Goal: Information Seeking & Learning: Learn about a topic

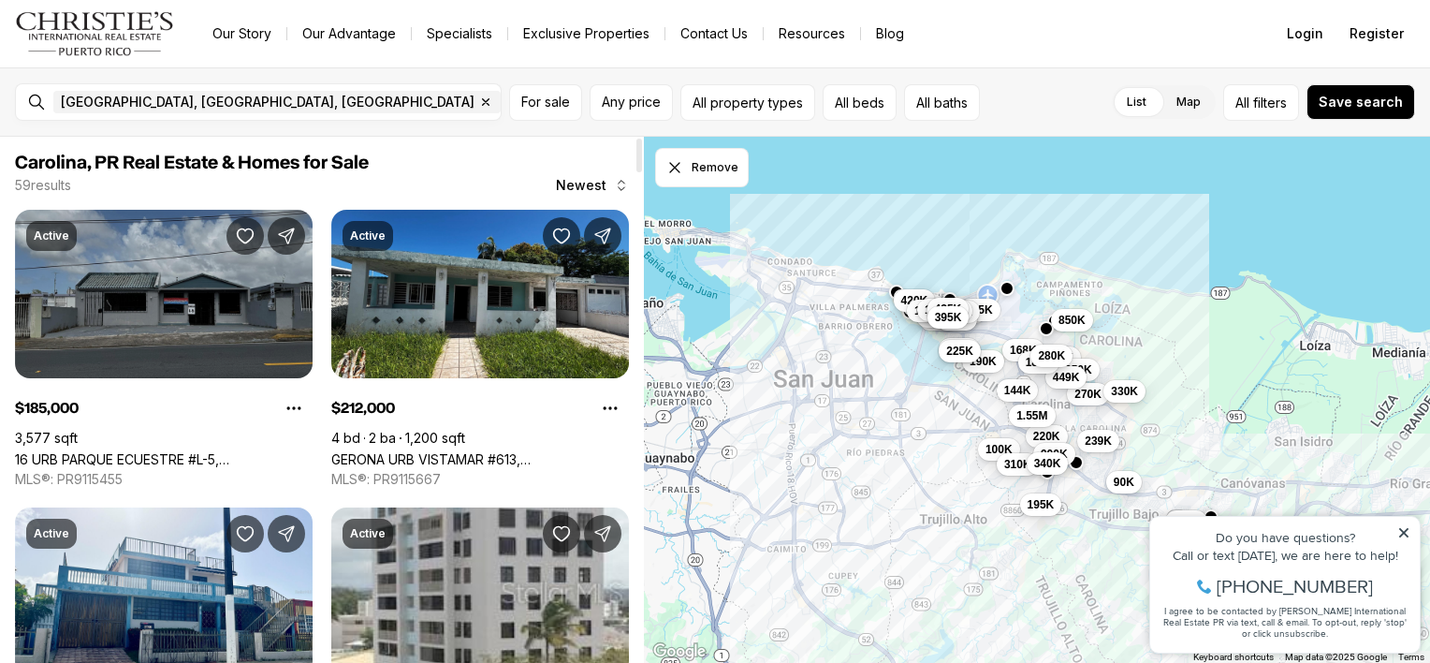
click at [182, 451] on link "16 URB PARQUE ECUESTRE #L-5, [GEOGRAPHIC_DATA], 00987" at bounding box center [164, 459] width 298 height 16
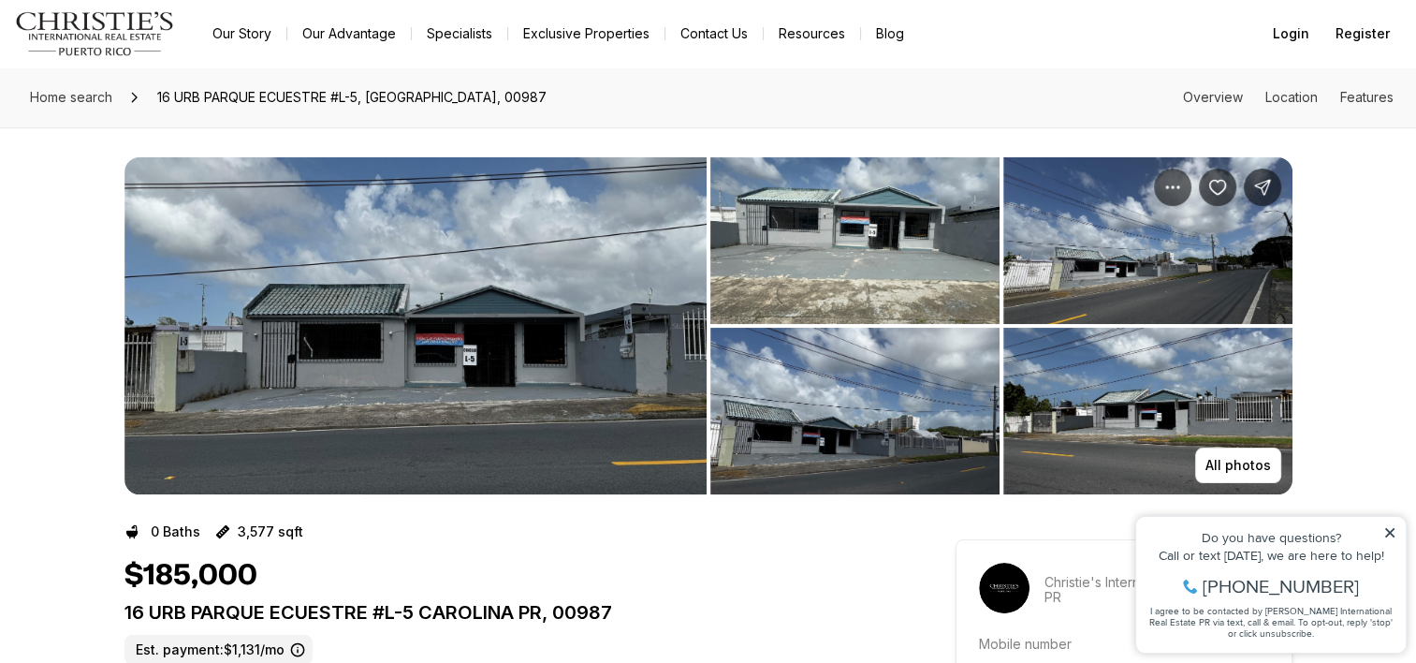
click at [532, 405] on img "View image gallery" at bounding box center [415, 325] width 582 height 337
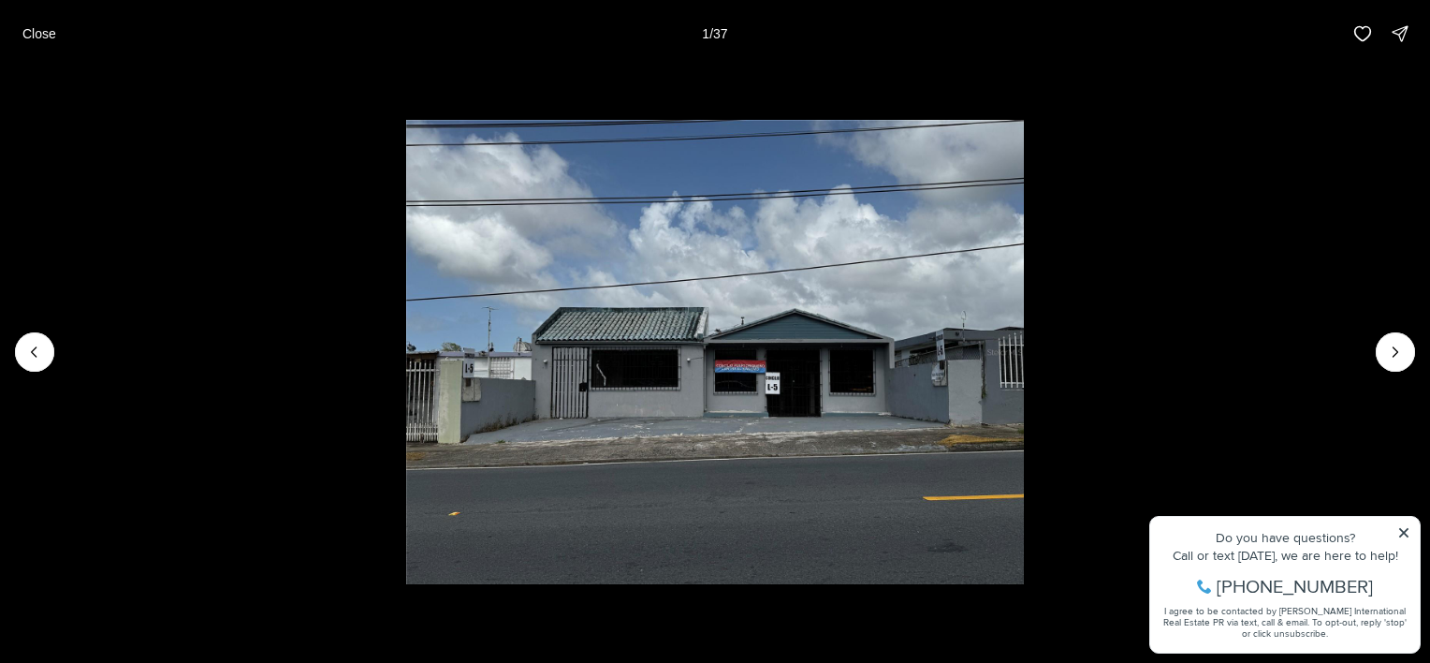
click at [823, 373] on img "1 of 37" at bounding box center [715, 352] width 619 height 464
click at [1405, 348] on button "Next slide" at bounding box center [1395, 351] width 39 height 39
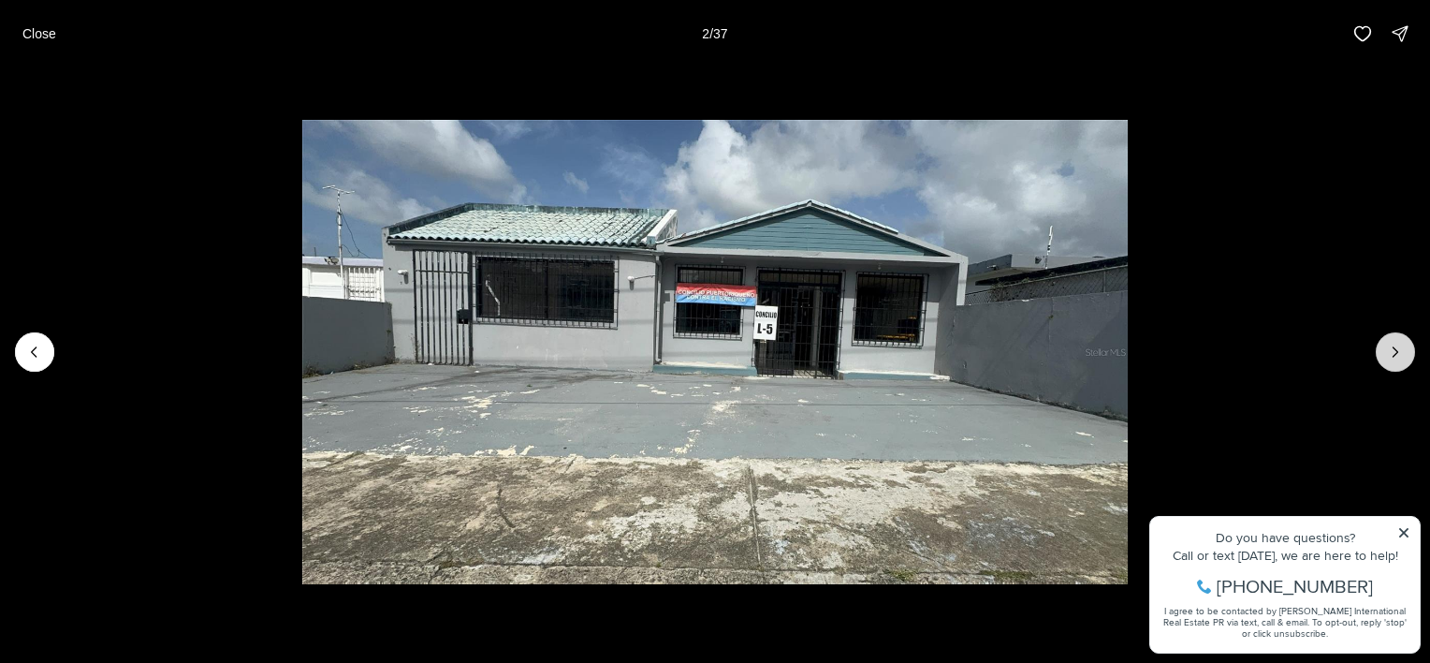
click at [1405, 348] on button "Next slide" at bounding box center [1395, 351] width 39 height 39
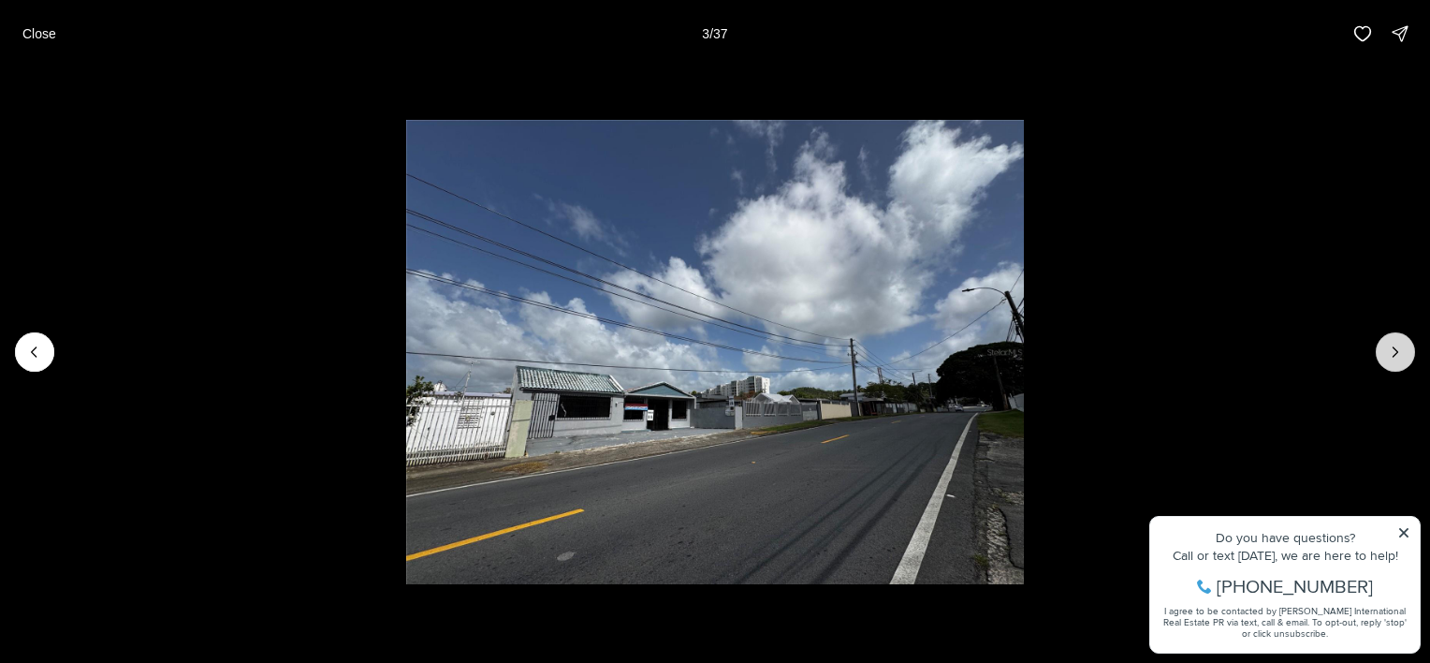
click at [1405, 348] on button "Next slide" at bounding box center [1395, 351] width 39 height 39
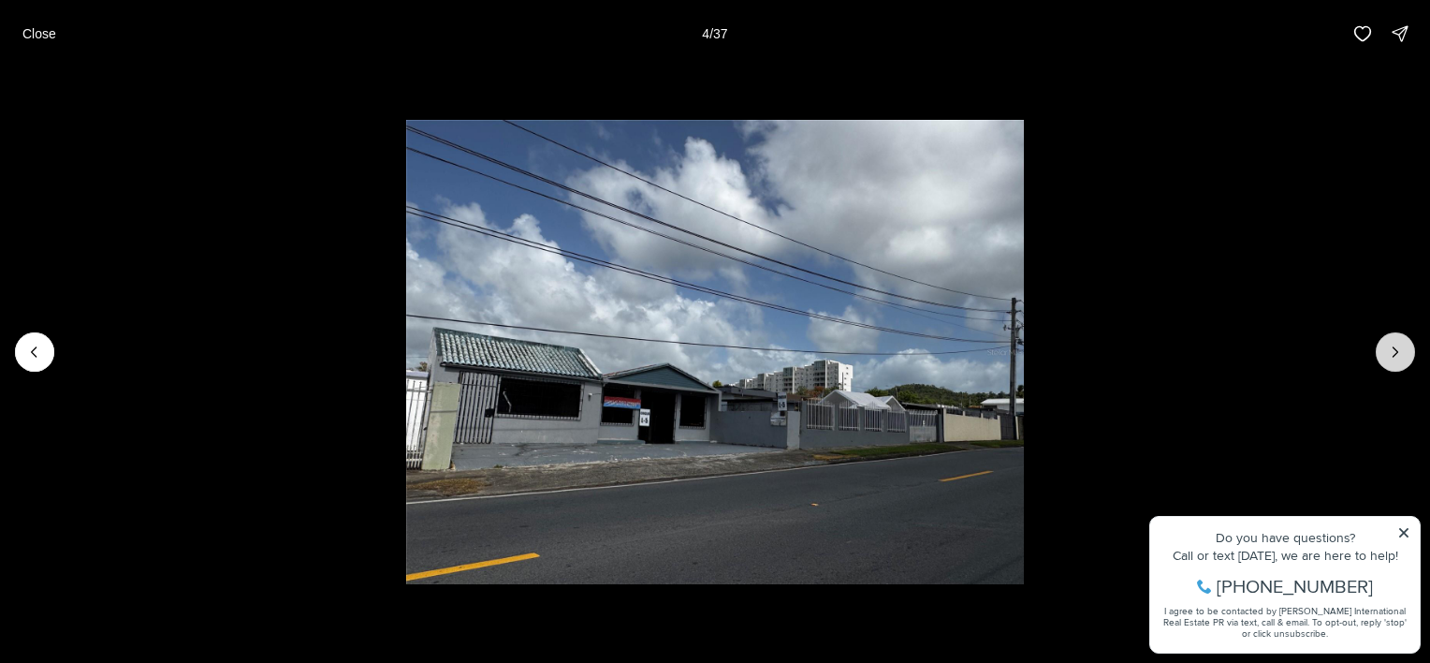
click at [1405, 348] on button "Next slide" at bounding box center [1395, 351] width 39 height 39
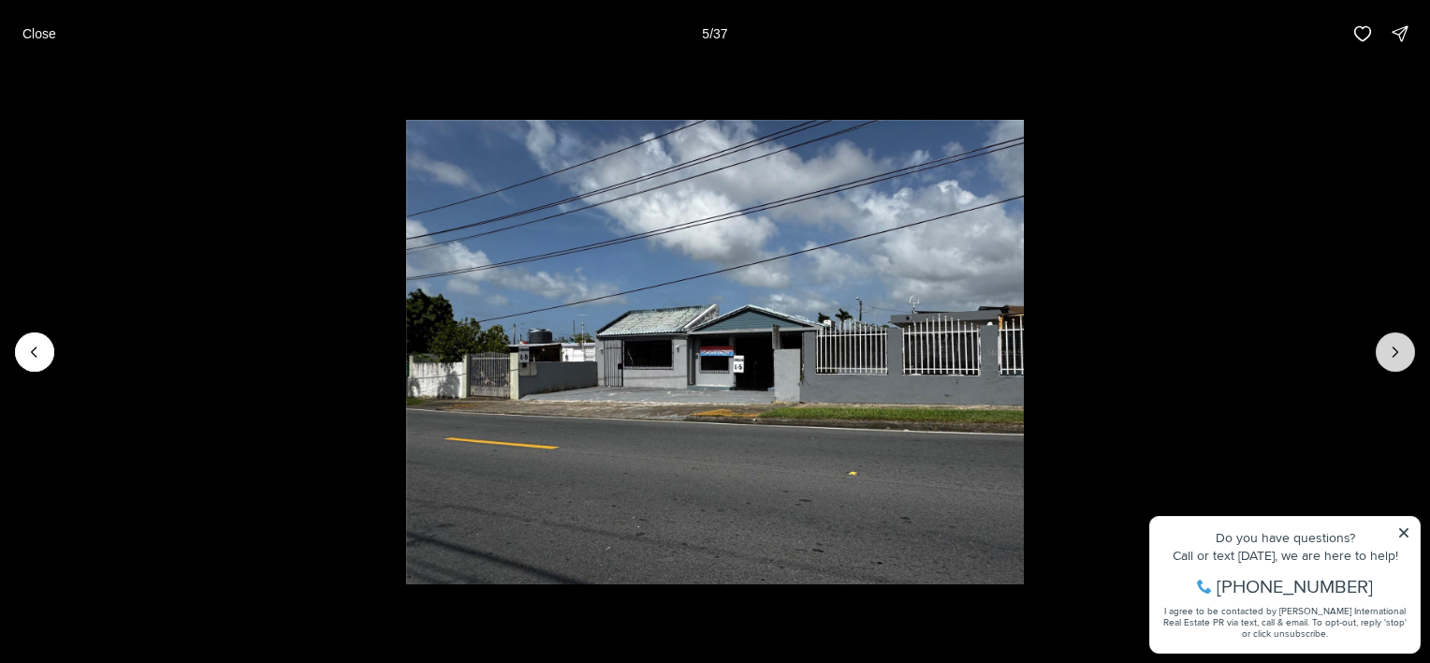
click at [1405, 348] on button "Next slide" at bounding box center [1395, 351] width 39 height 39
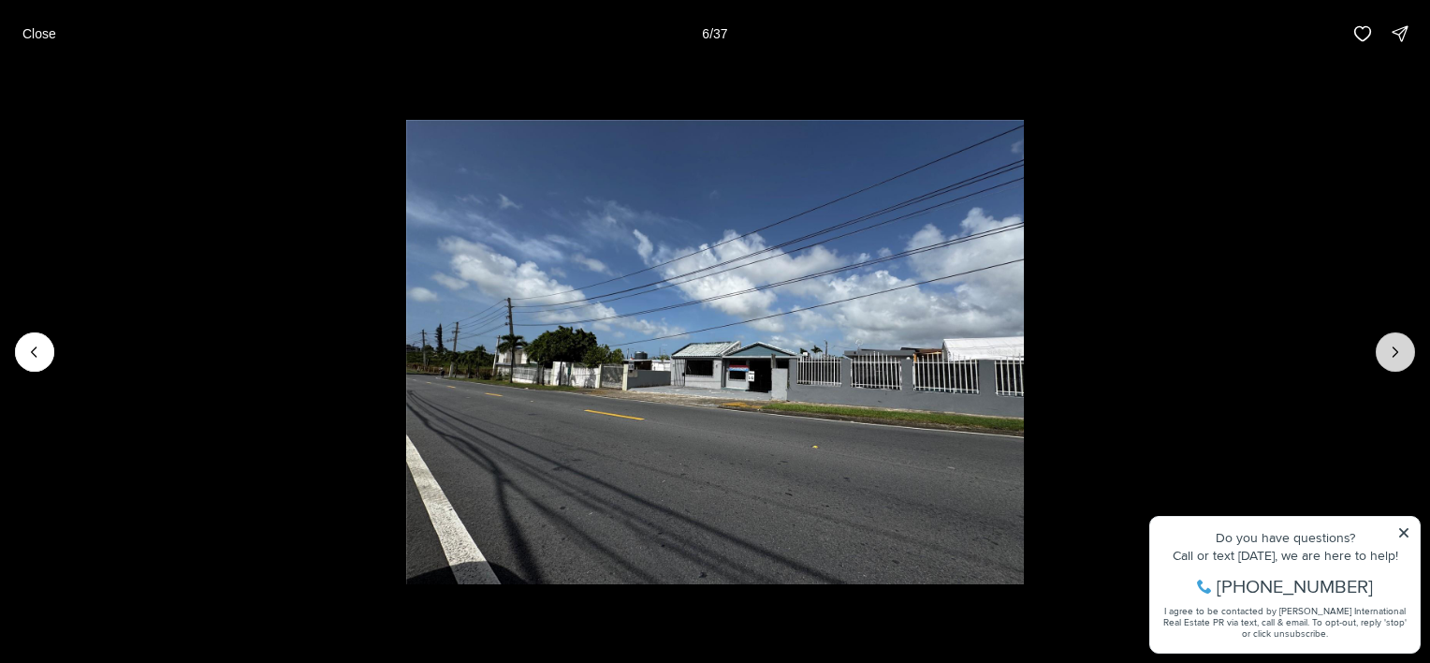
click at [1405, 348] on button "Next slide" at bounding box center [1395, 351] width 39 height 39
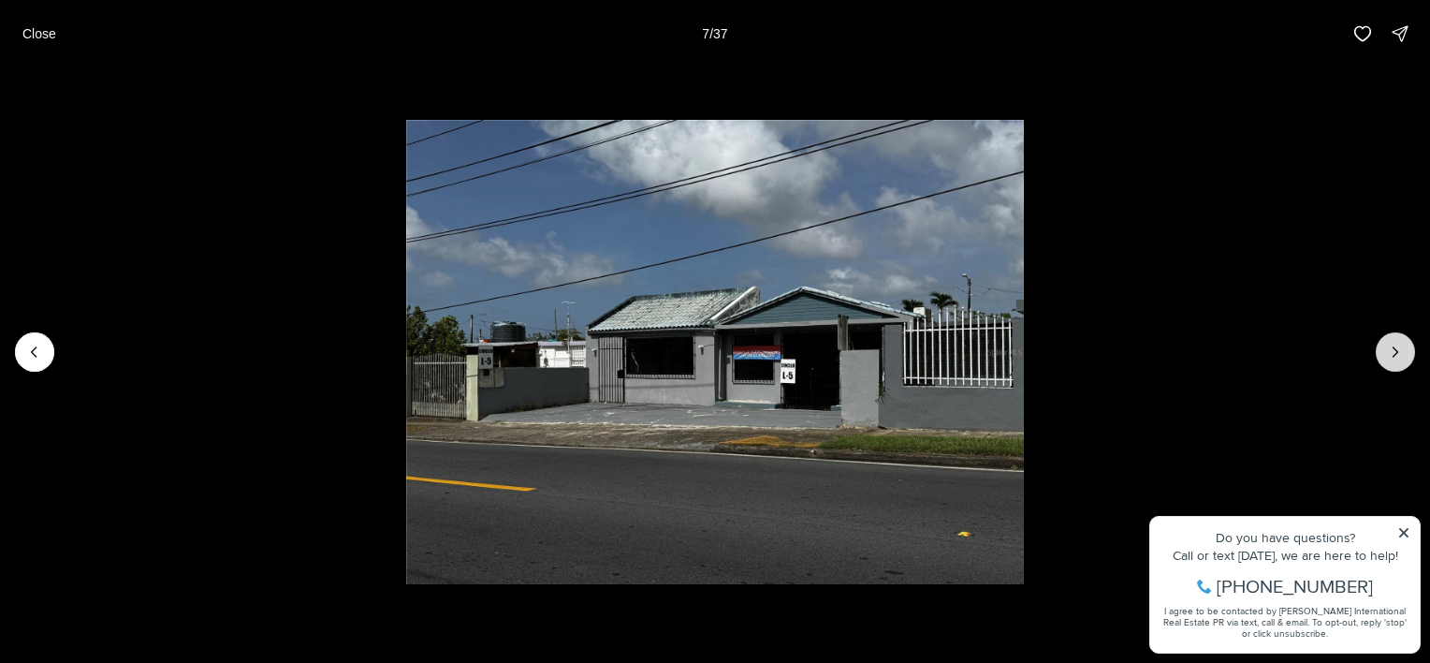
click at [1405, 348] on button "Next slide" at bounding box center [1395, 351] width 39 height 39
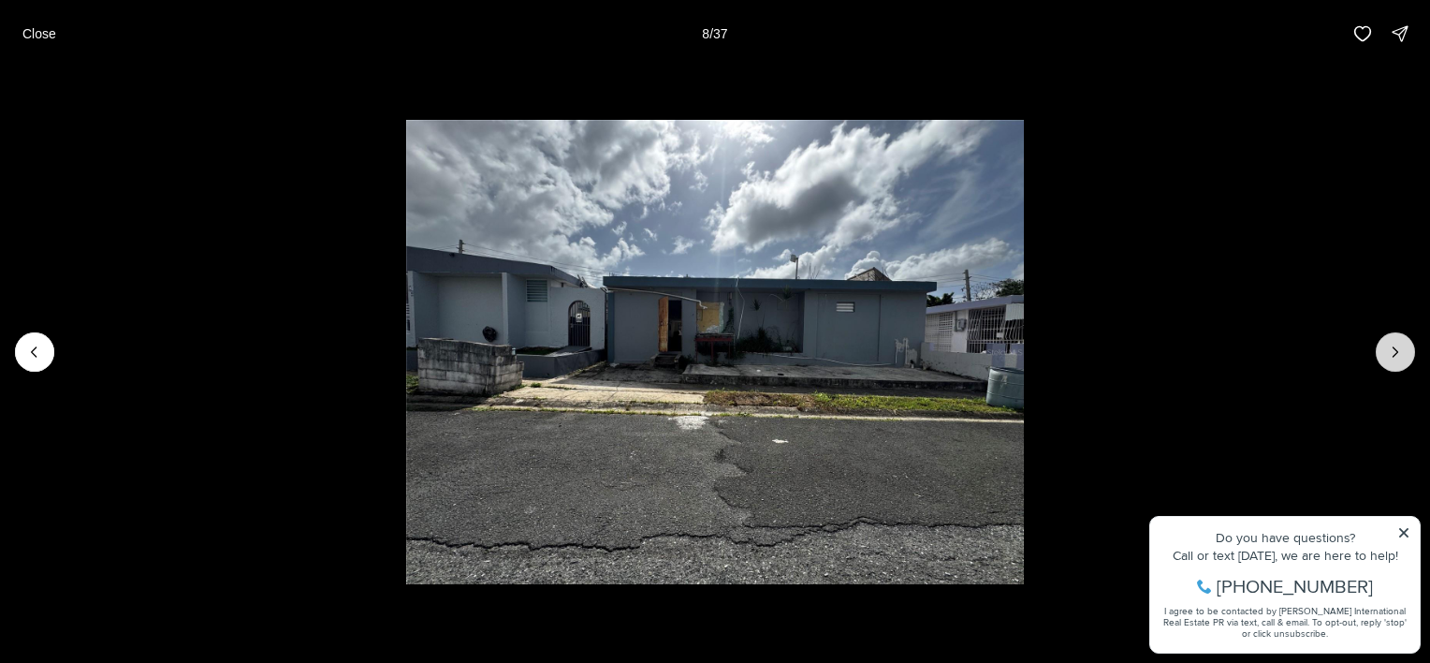
click at [1405, 348] on button "Next slide" at bounding box center [1395, 351] width 39 height 39
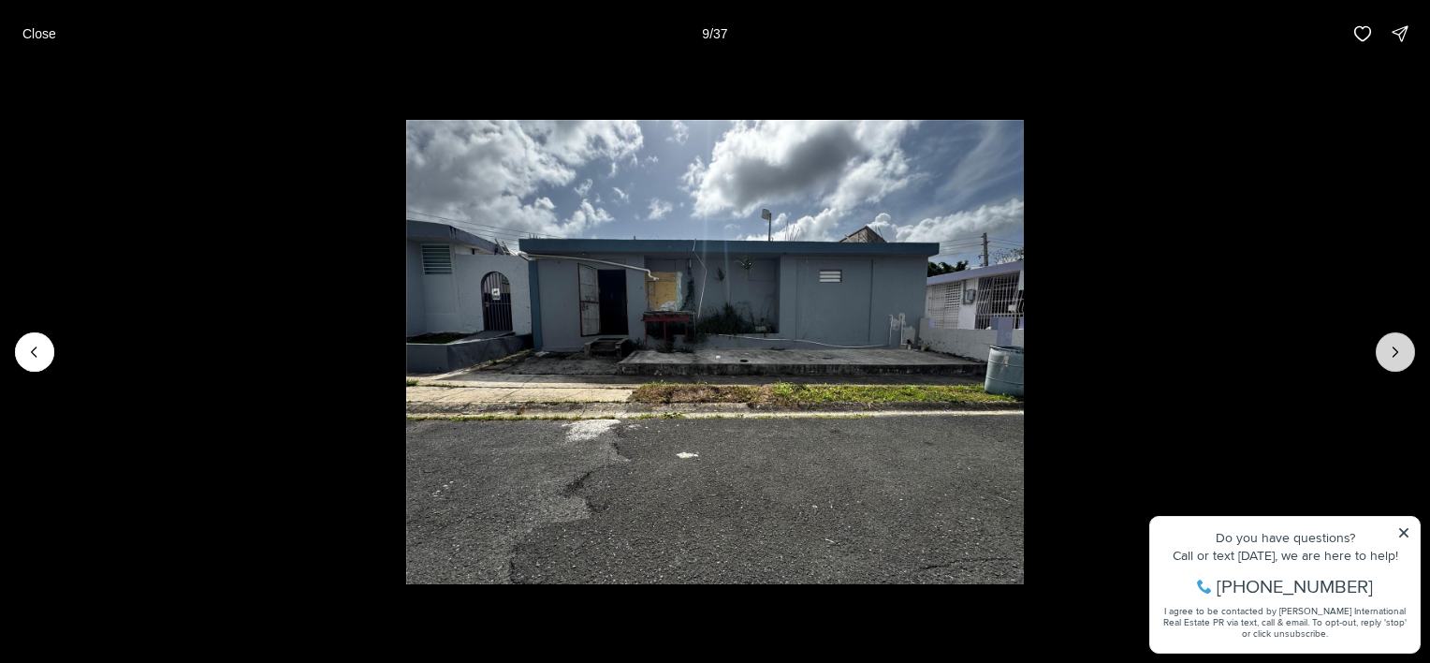
click at [1405, 348] on button "Next slide" at bounding box center [1395, 351] width 39 height 39
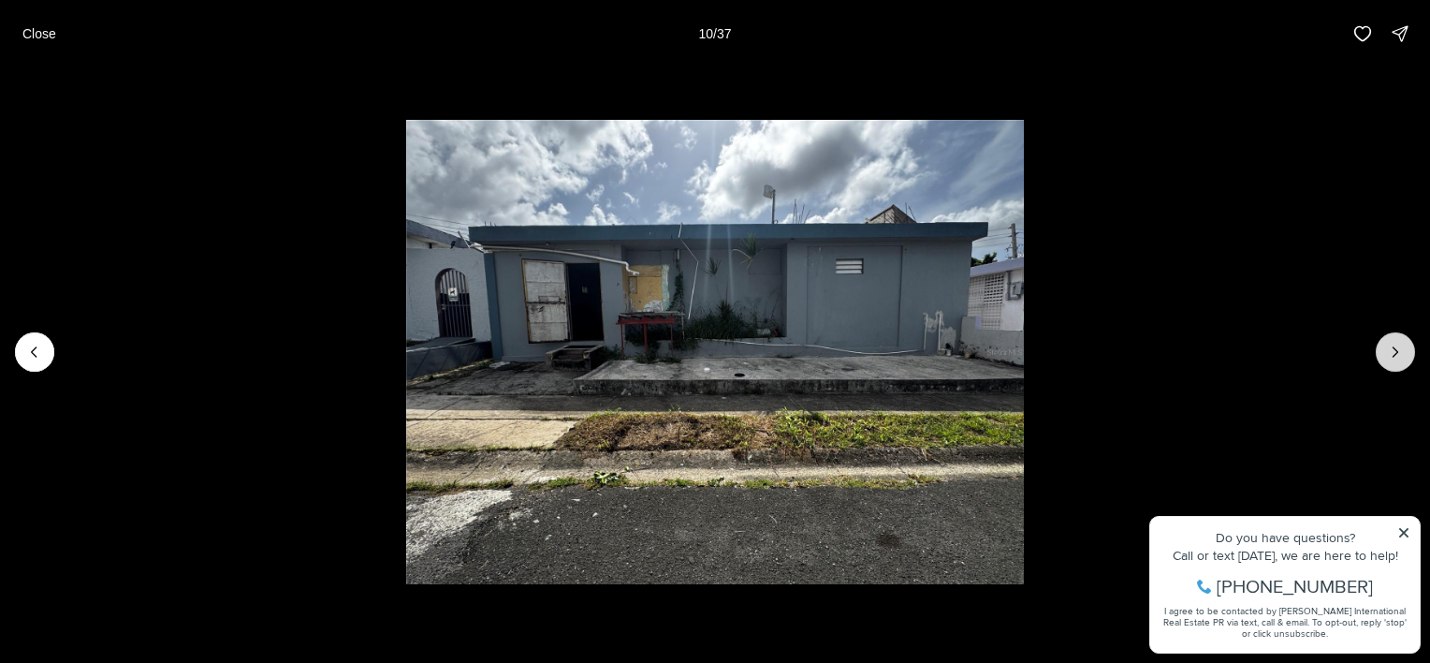
click at [1405, 348] on button "Next slide" at bounding box center [1395, 351] width 39 height 39
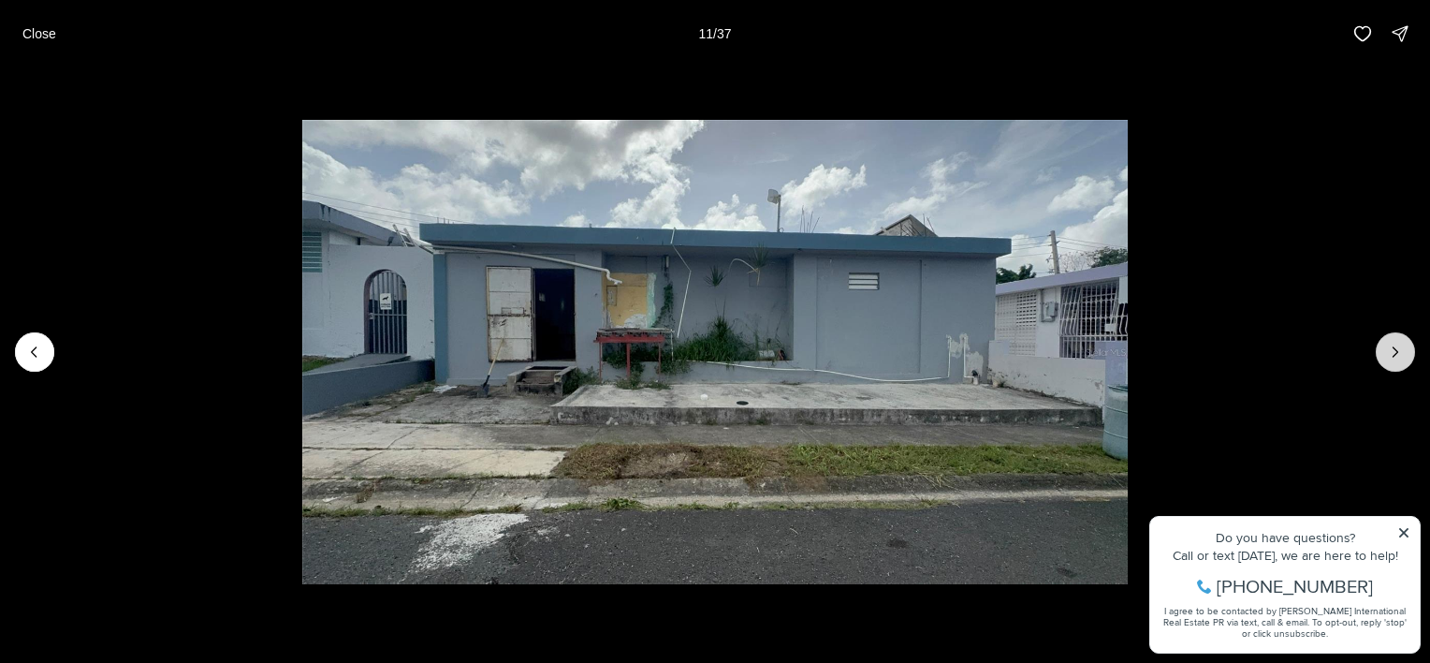
click at [1405, 348] on button "Next slide" at bounding box center [1395, 351] width 39 height 39
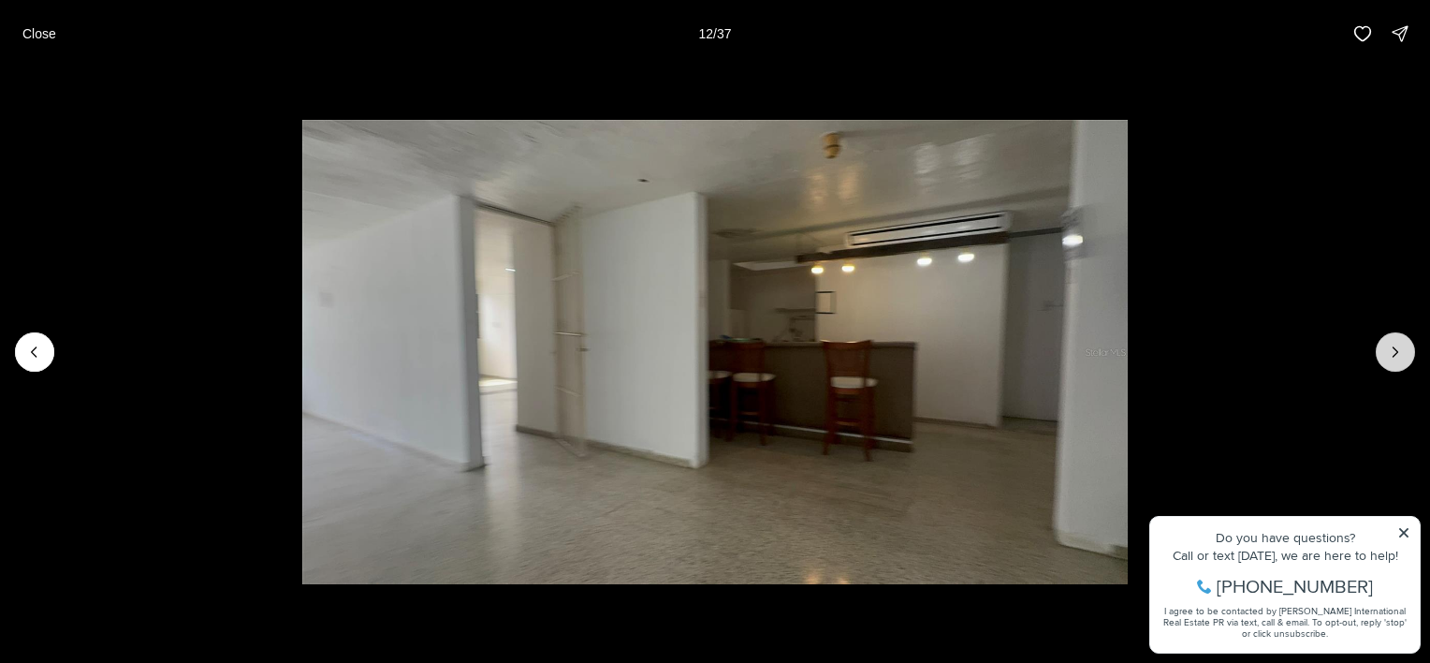
click at [1405, 348] on button "Next slide" at bounding box center [1395, 351] width 39 height 39
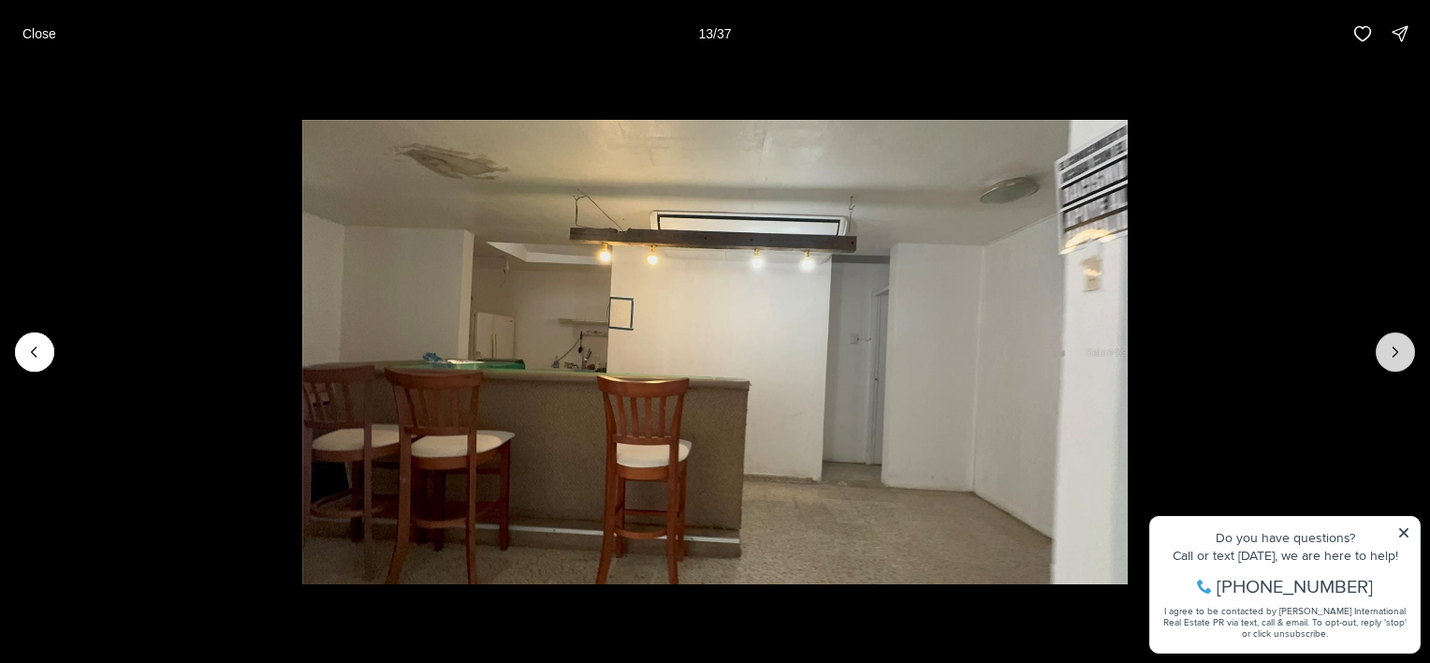
click at [1405, 348] on button "Next slide" at bounding box center [1395, 351] width 39 height 39
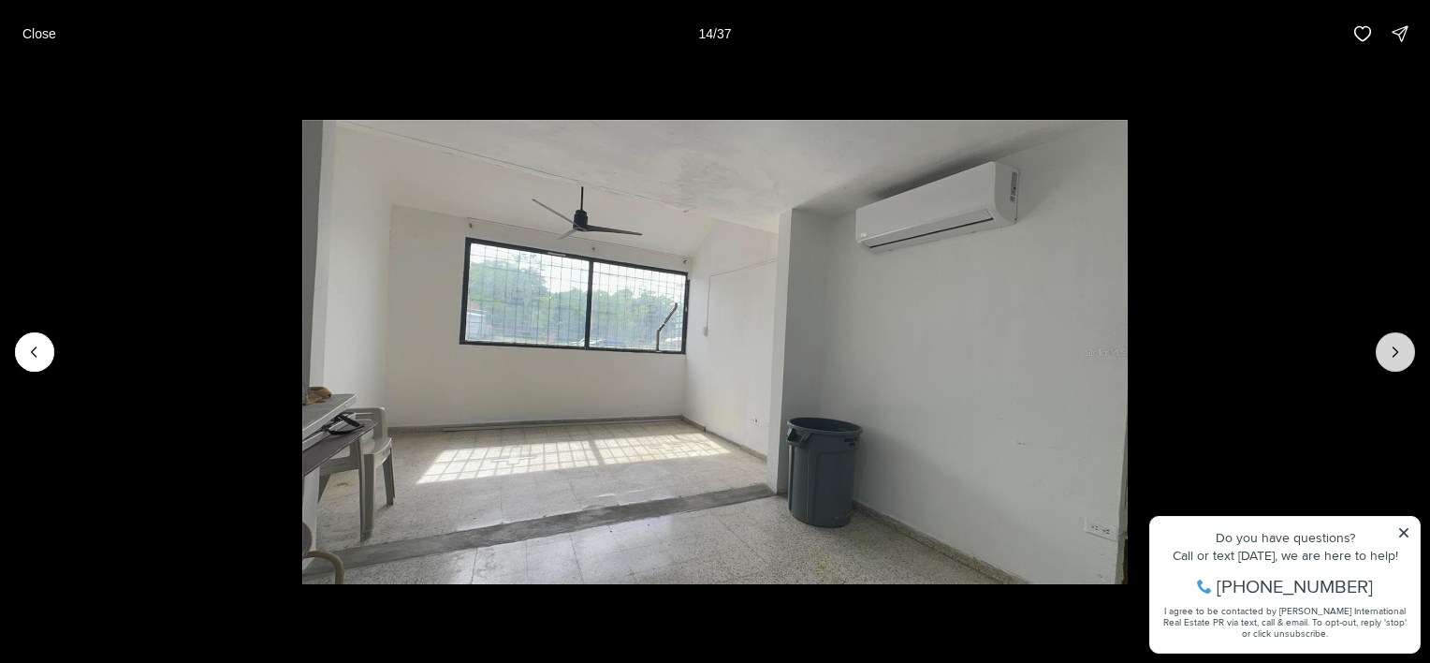
click at [1405, 348] on button "Next slide" at bounding box center [1395, 351] width 39 height 39
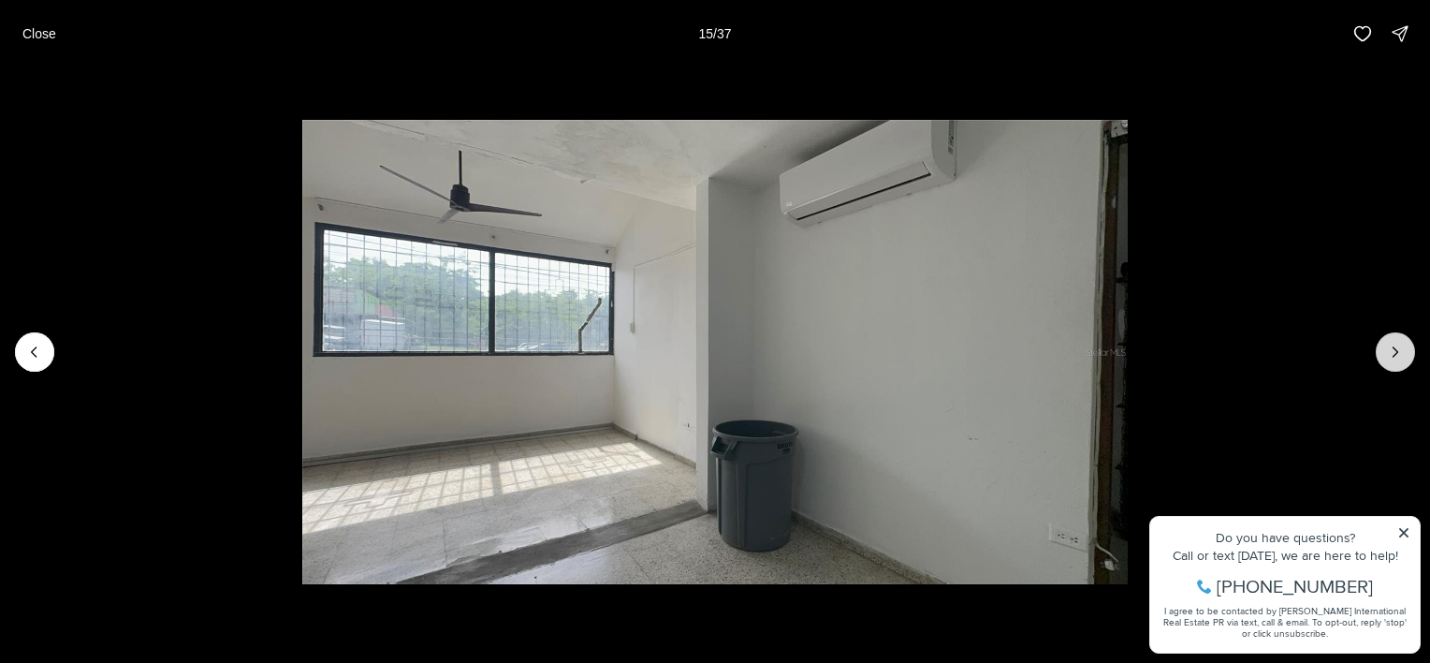
click at [1405, 348] on button "Next slide" at bounding box center [1395, 351] width 39 height 39
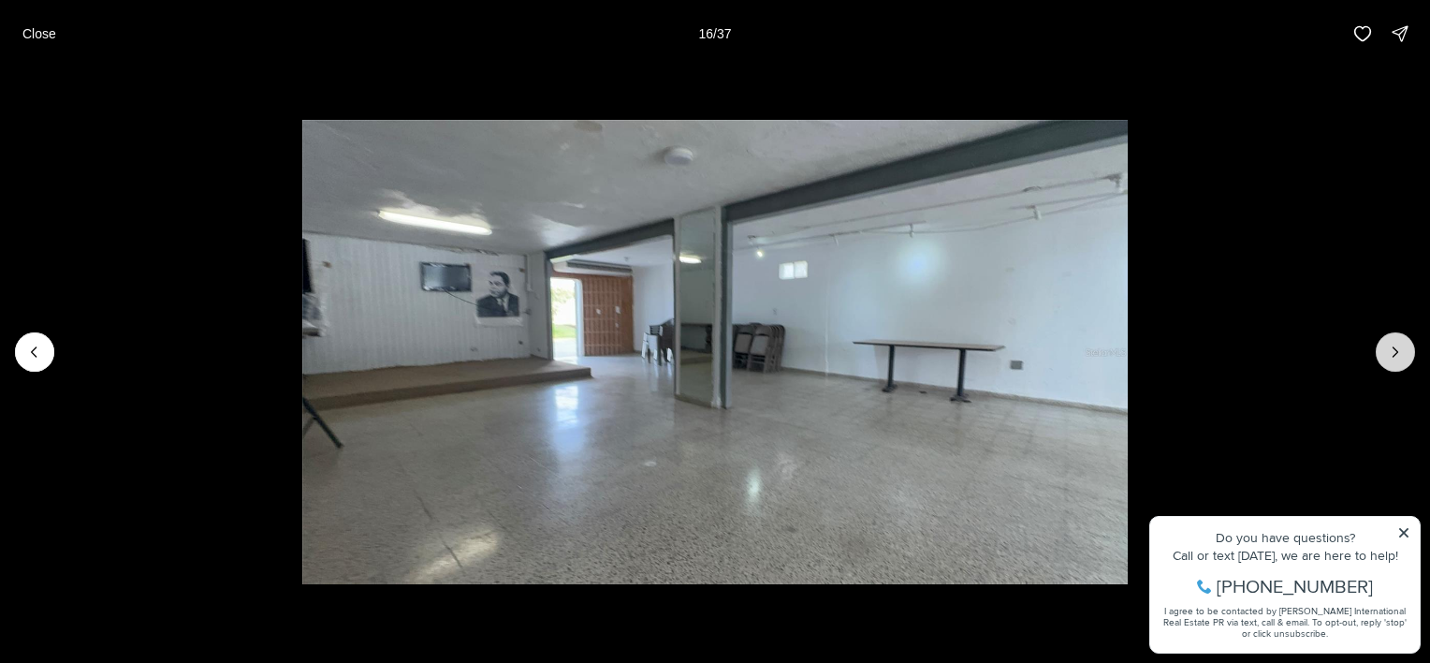
click at [1405, 348] on button "Next slide" at bounding box center [1395, 351] width 39 height 39
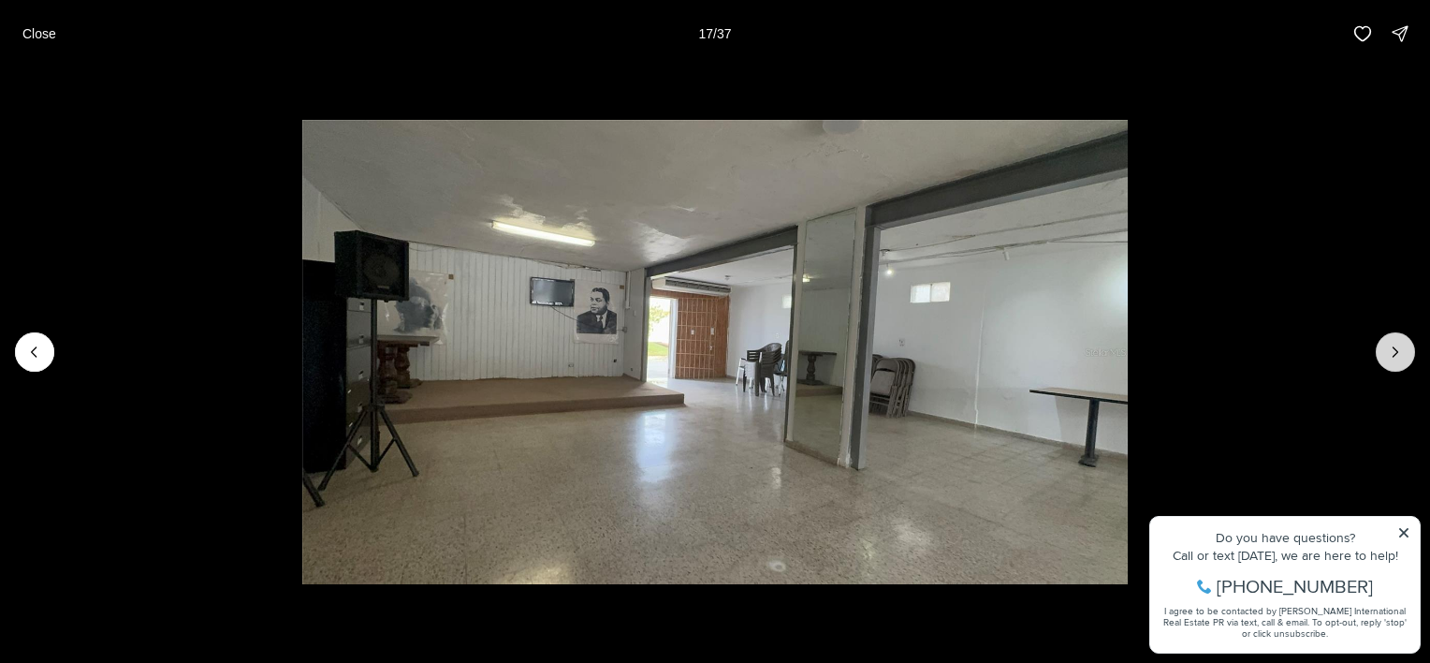
click at [1405, 348] on button "Next slide" at bounding box center [1395, 351] width 39 height 39
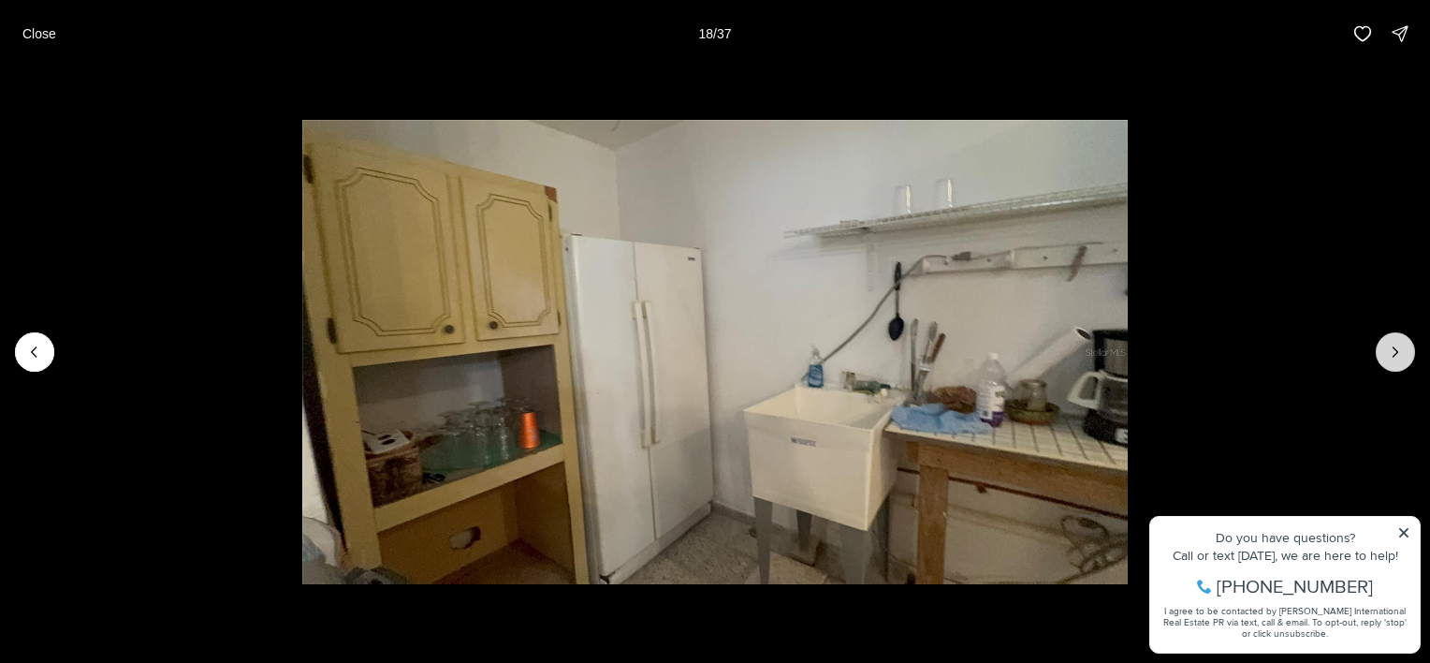
click at [1405, 348] on button "Next slide" at bounding box center [1395, 351] width 39 height 39
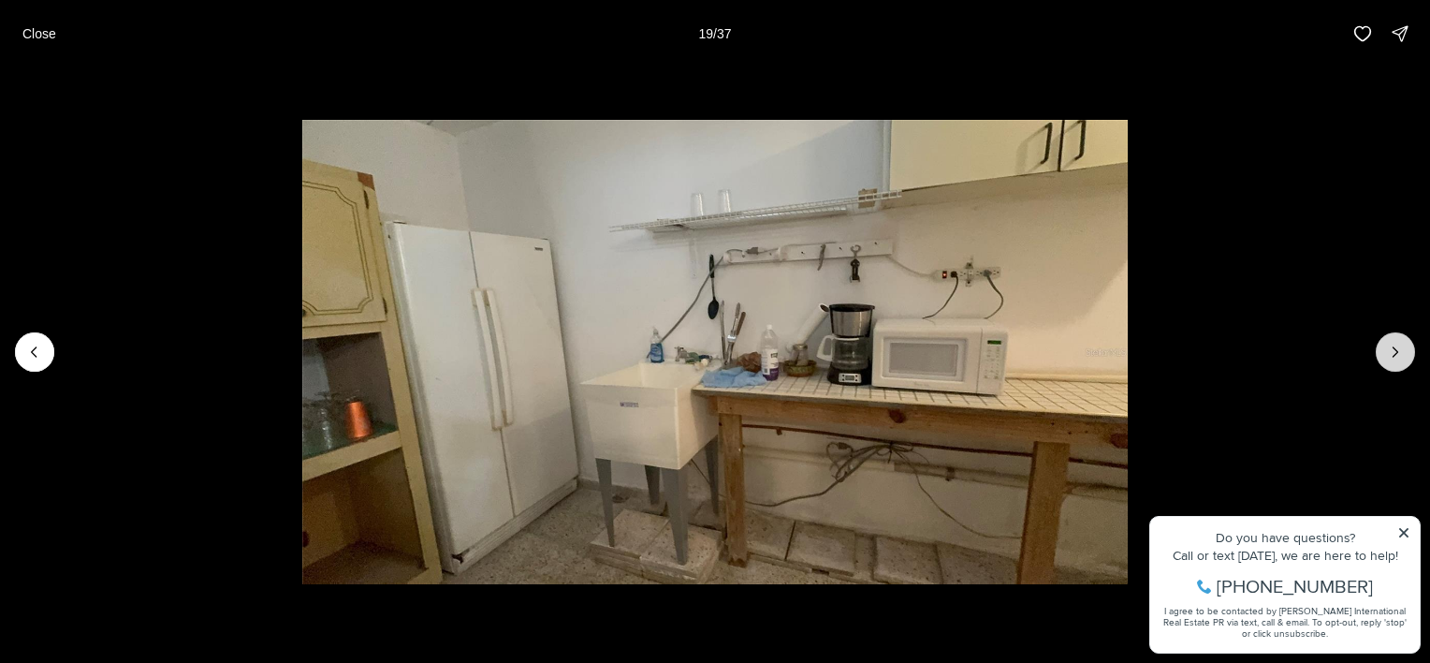
click at [1405, 348] on button "Next slide" at bounding box center [1395, 351] width 39 height 39
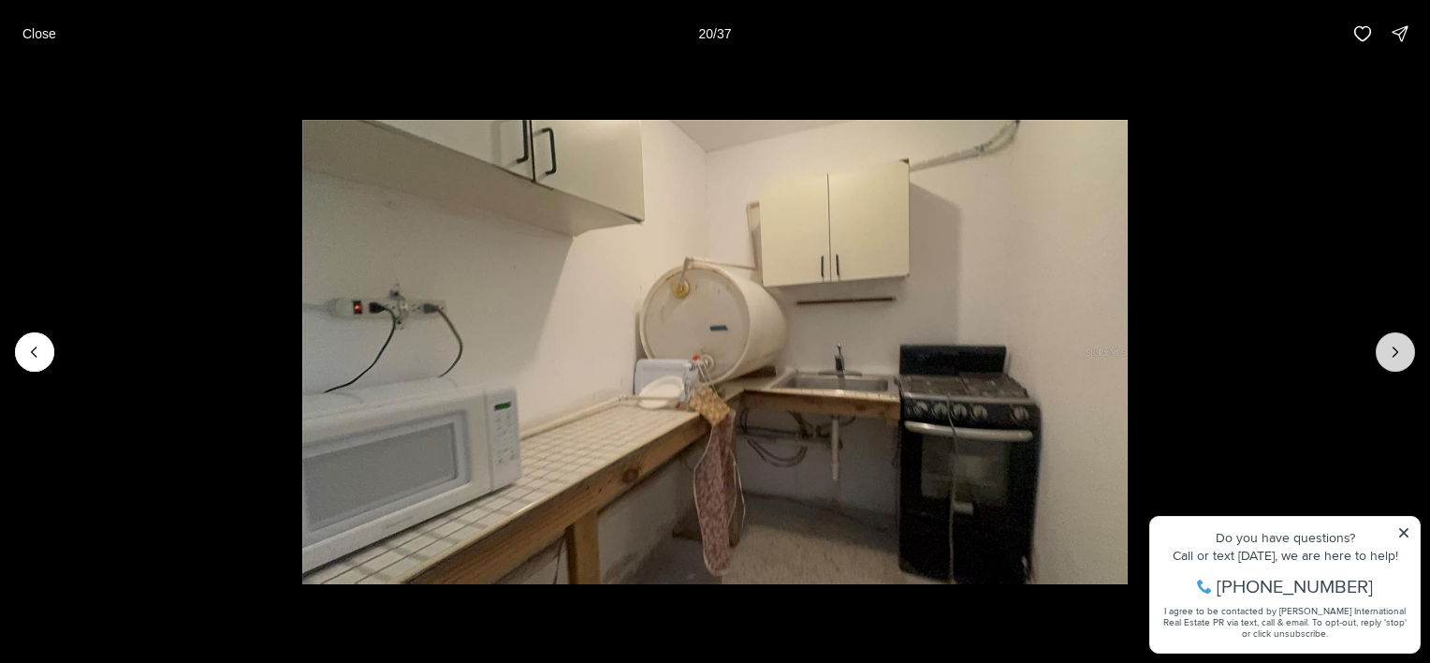
click at [1404, 348] on icon "Next slide" at bounding box center [1395, 351] width 19 height 19
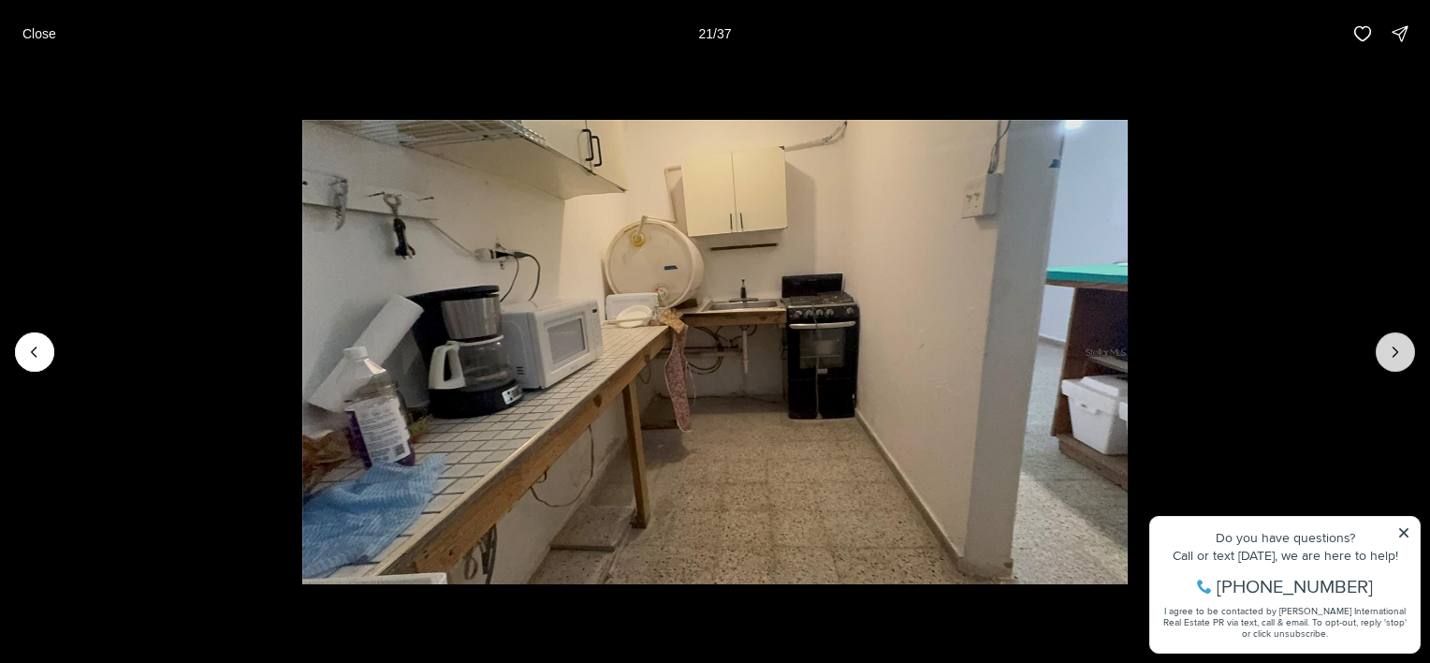
click at [1404, 348] on icon "Next slide" at bounding box center [1395, 351] width 19 height 19
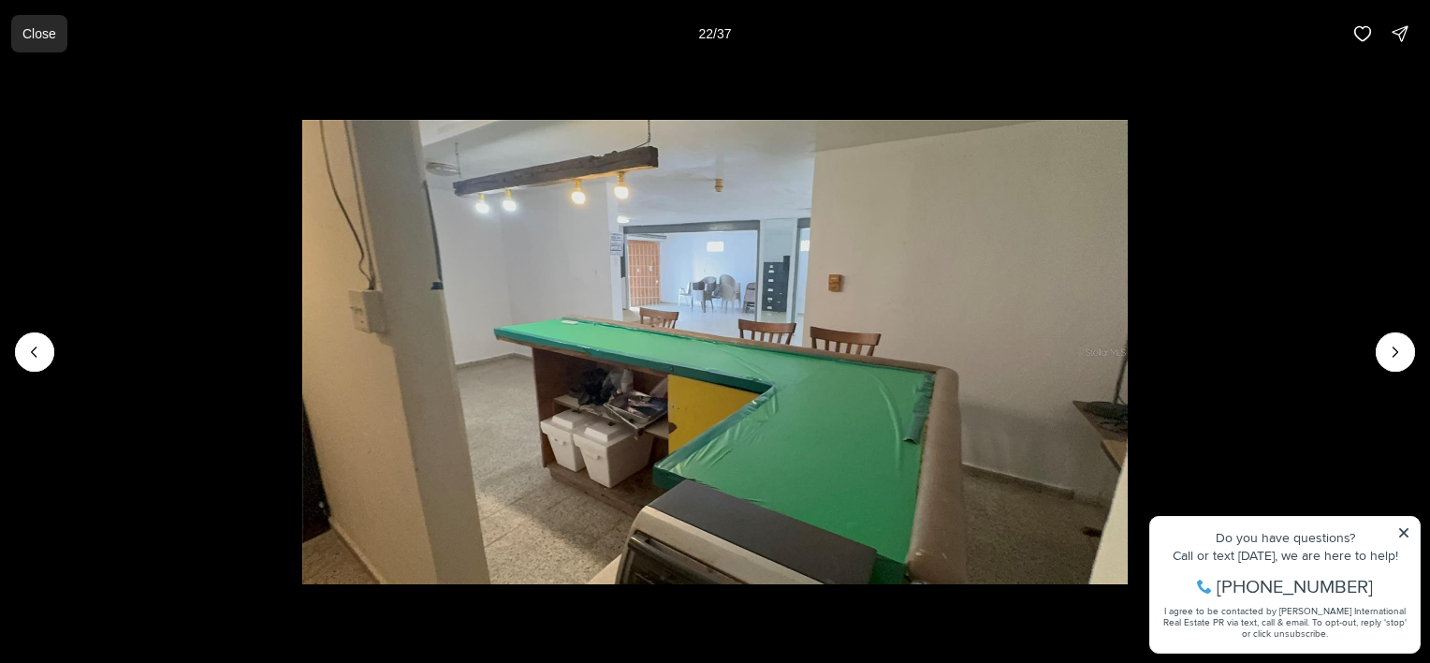
click at [40, 36] on p "Close" at bounding box center [39, 33] width 34 height 15
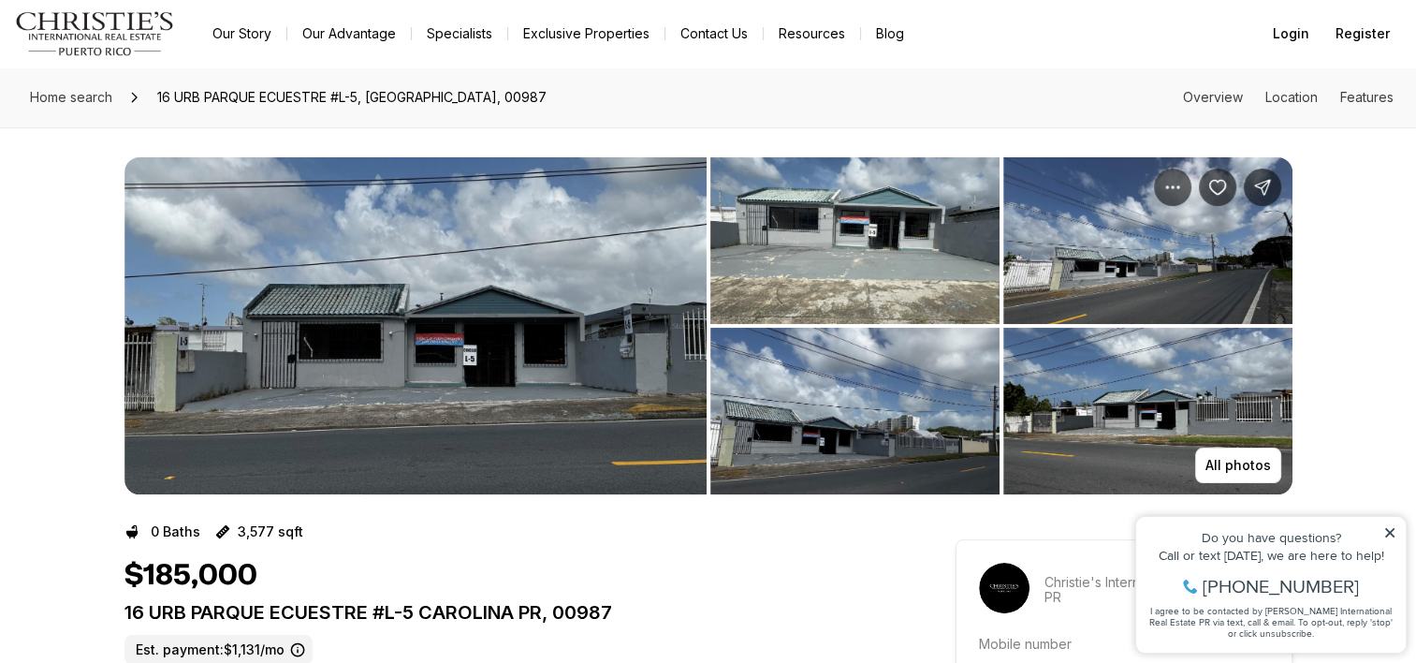
scroll to position [94, 0]
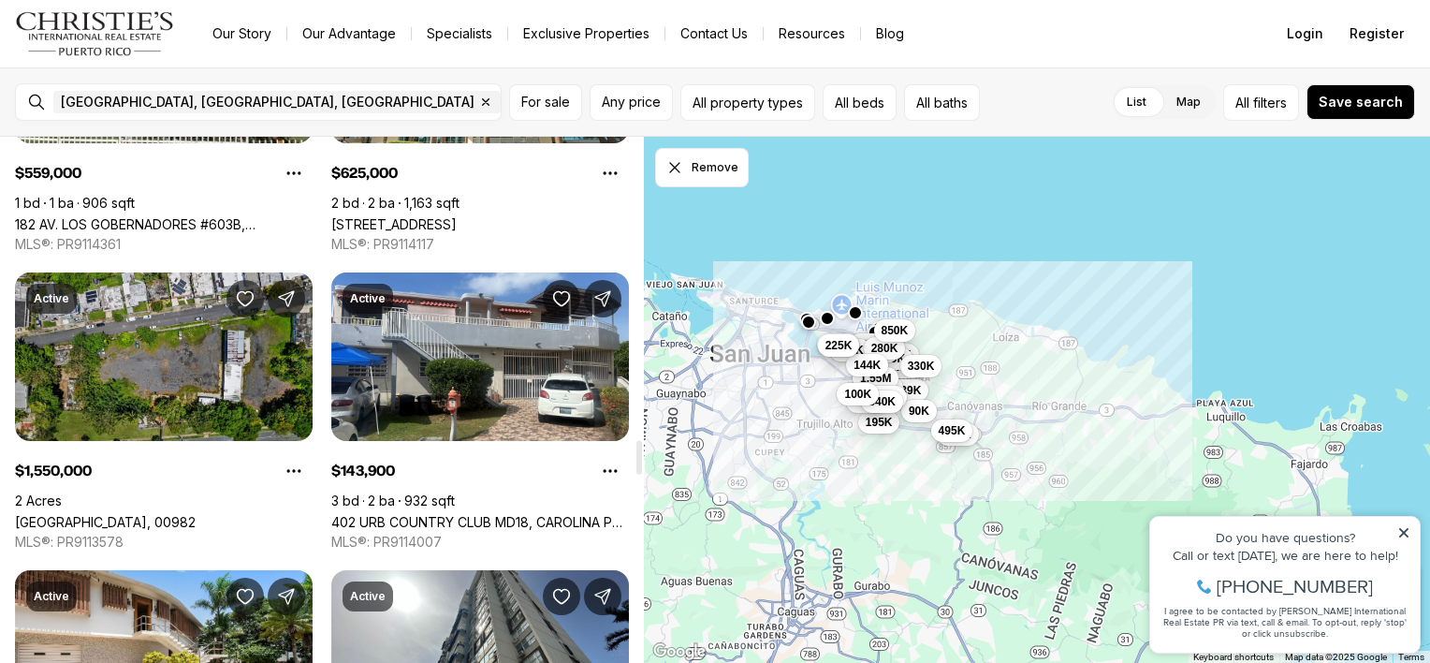
scroll to position [4772, 0]
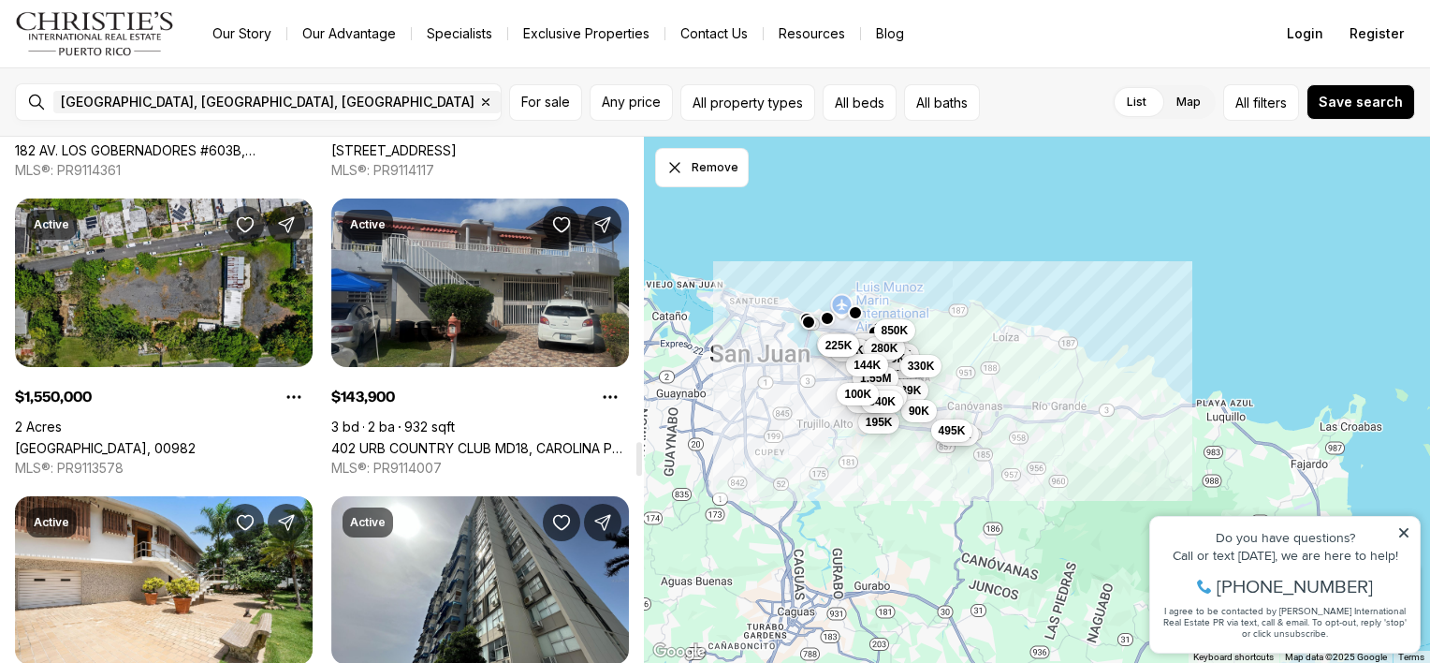
click at [507, 440] on link "402 URB COUNTRY CLUB MD18, CAROLINA PR, 00979" at bounding box center [480, 448] width 298 height 16
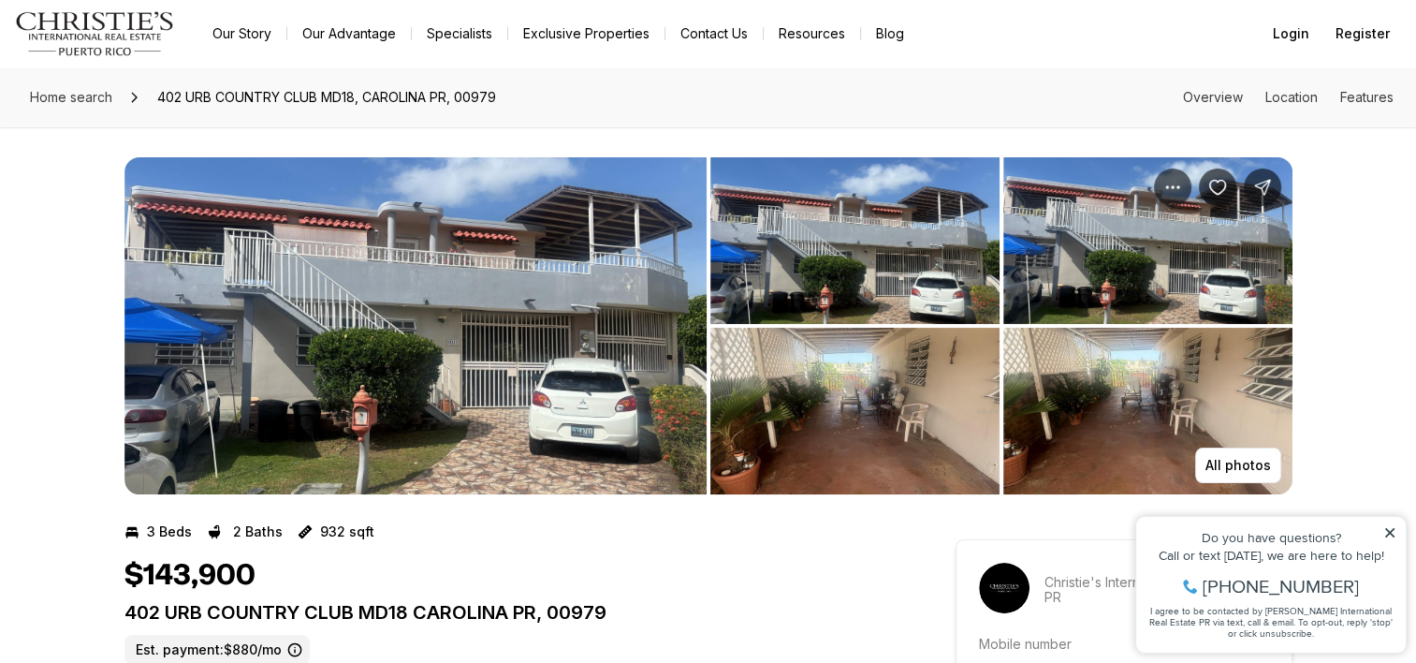
click at [542, 251] on img "View image gallery" at bounding box center [415, 325] width 582 height 337
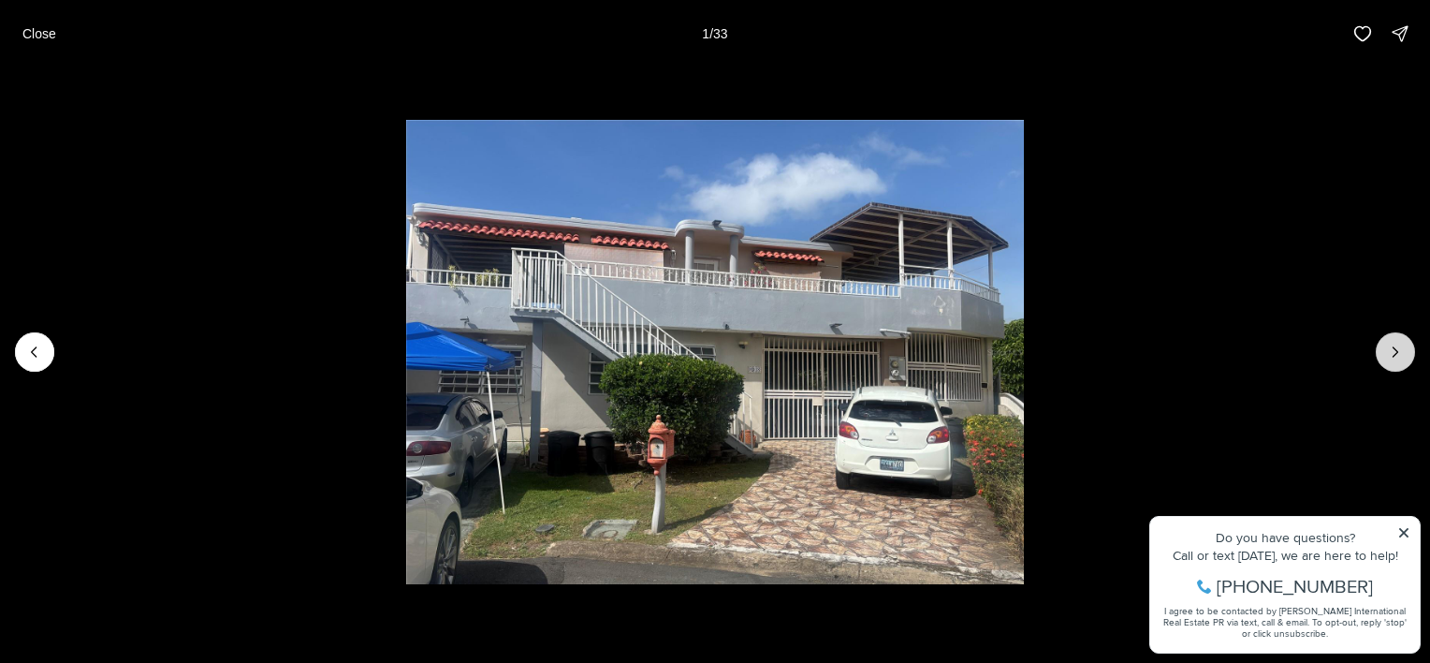
click at [1404, 357] on icon "Next slide" at bounding box center [1395, 351] width 19 height 19
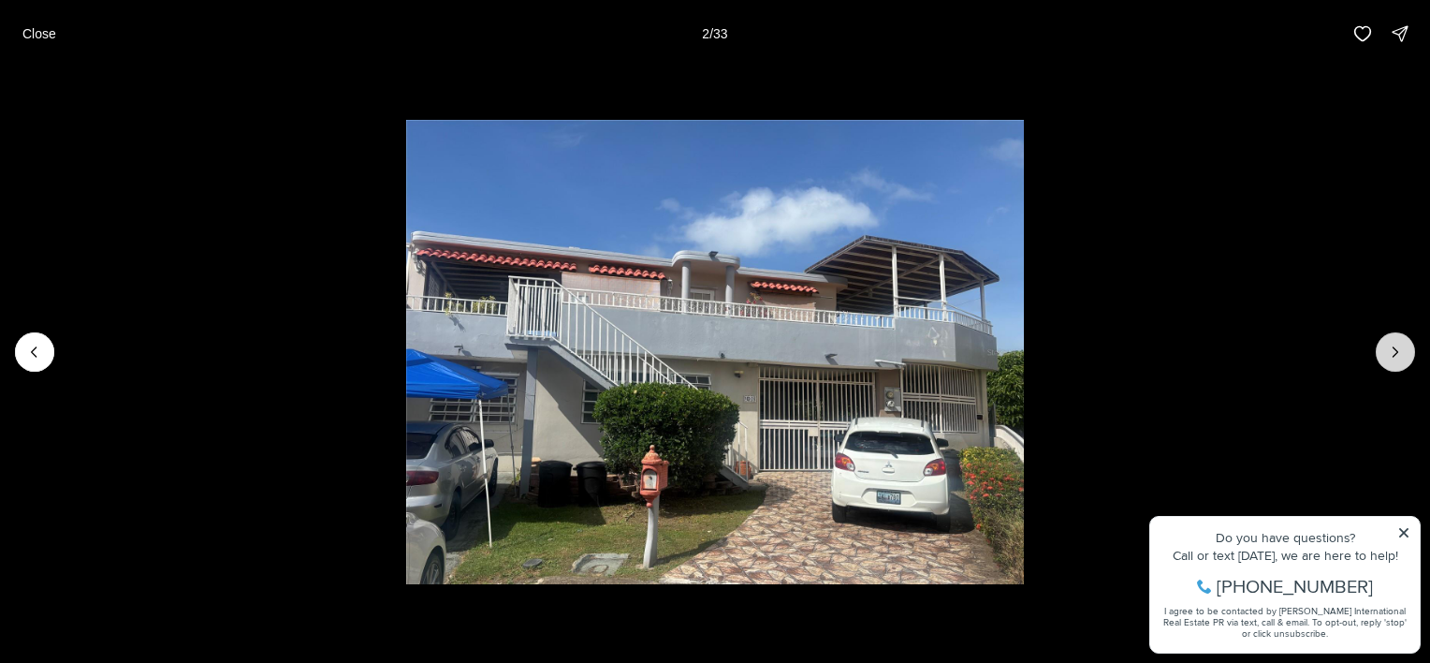
click at [1404, 357] on icon "Next slide" at bounding box center [1395, 351] width 19 height 19
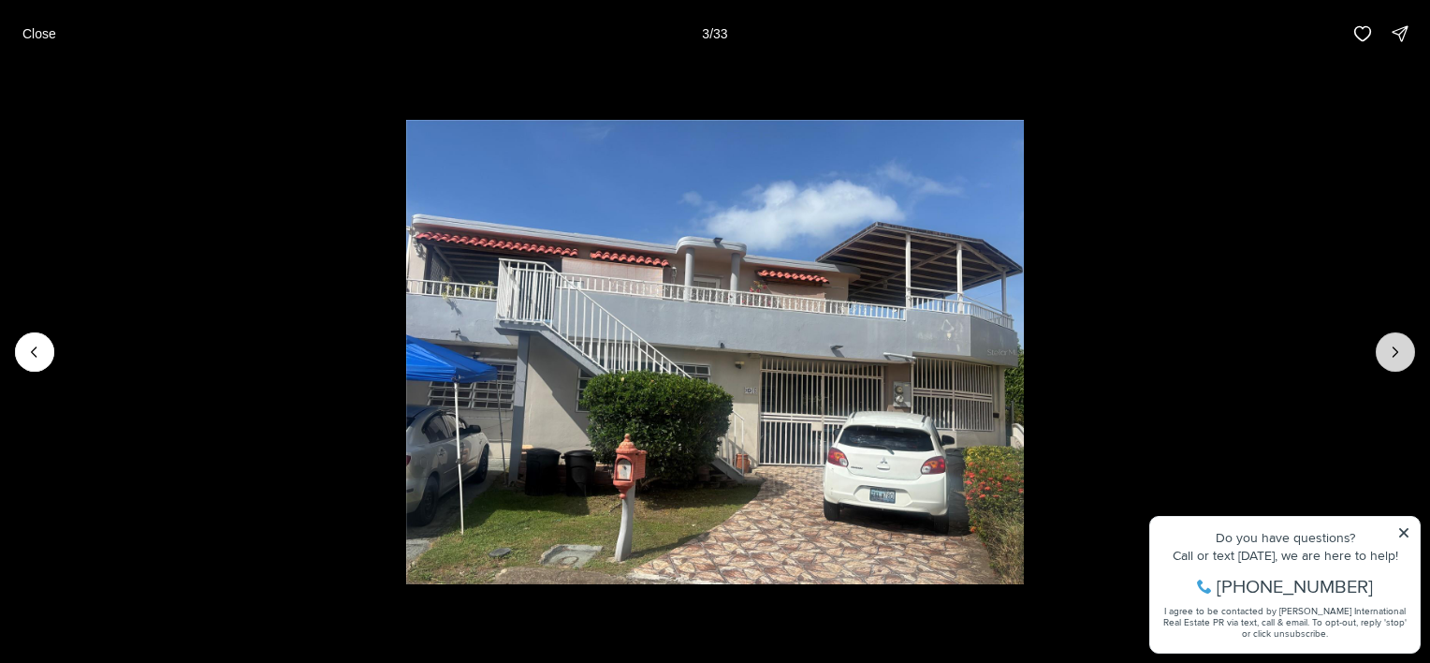
click at [1404, 357] on icon "Next slide" at bounding box center [1395, 351] width 19 height 19
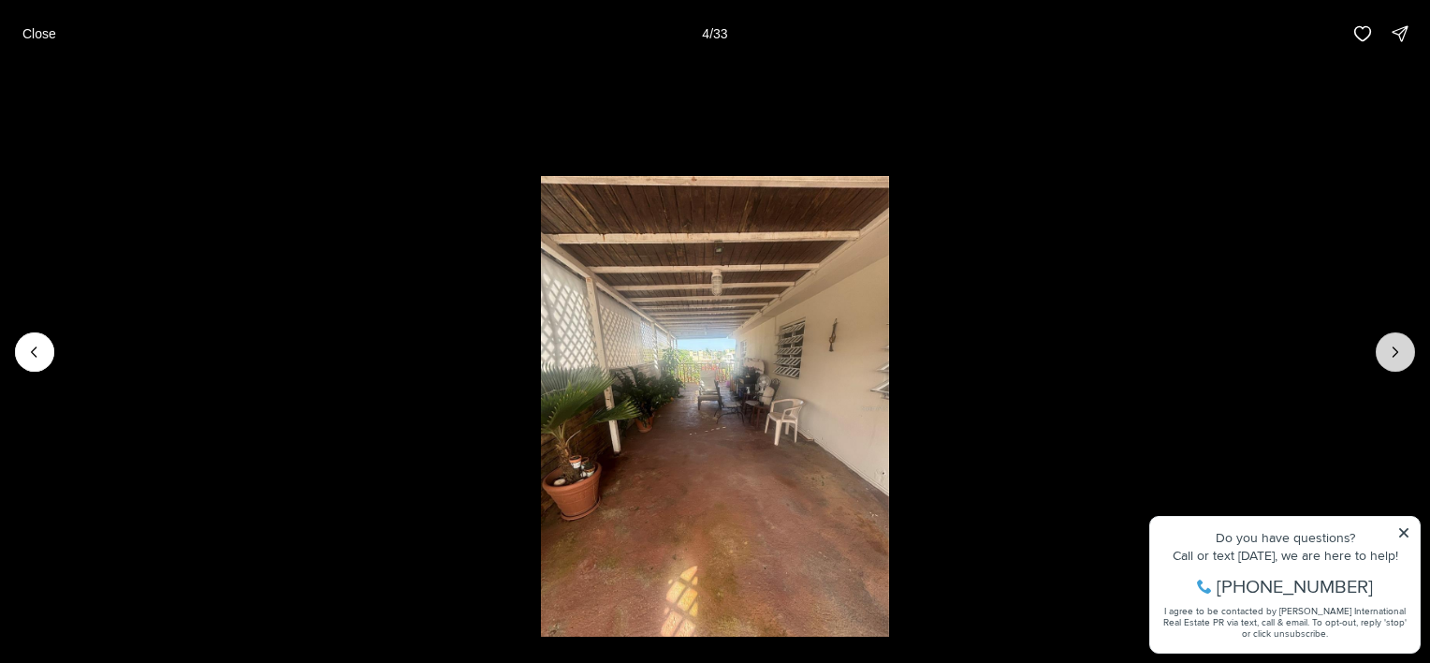
click at [1404, 357] on icon "Next slide" at bounding box center [1395, 351] width 19 height 19
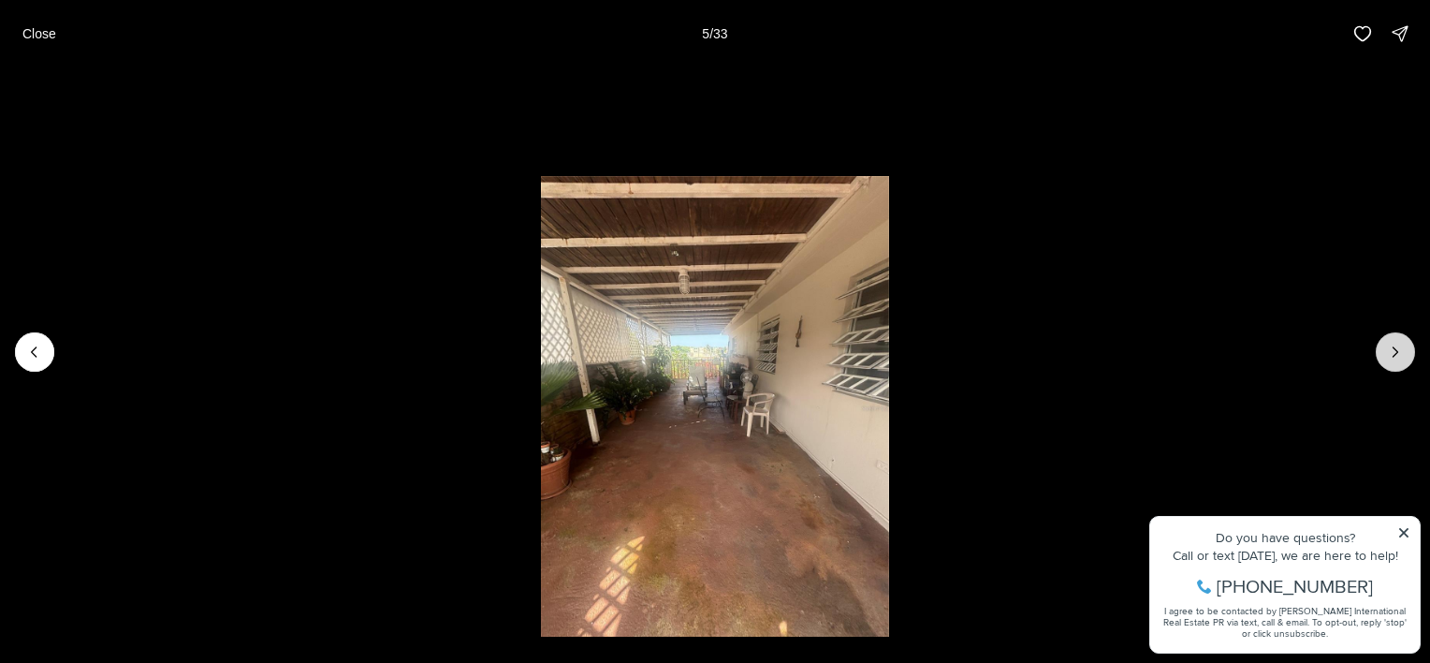
click at [1404, 357] on icon "Next slide" at bounding box center [1395, 351] width 19 height 19
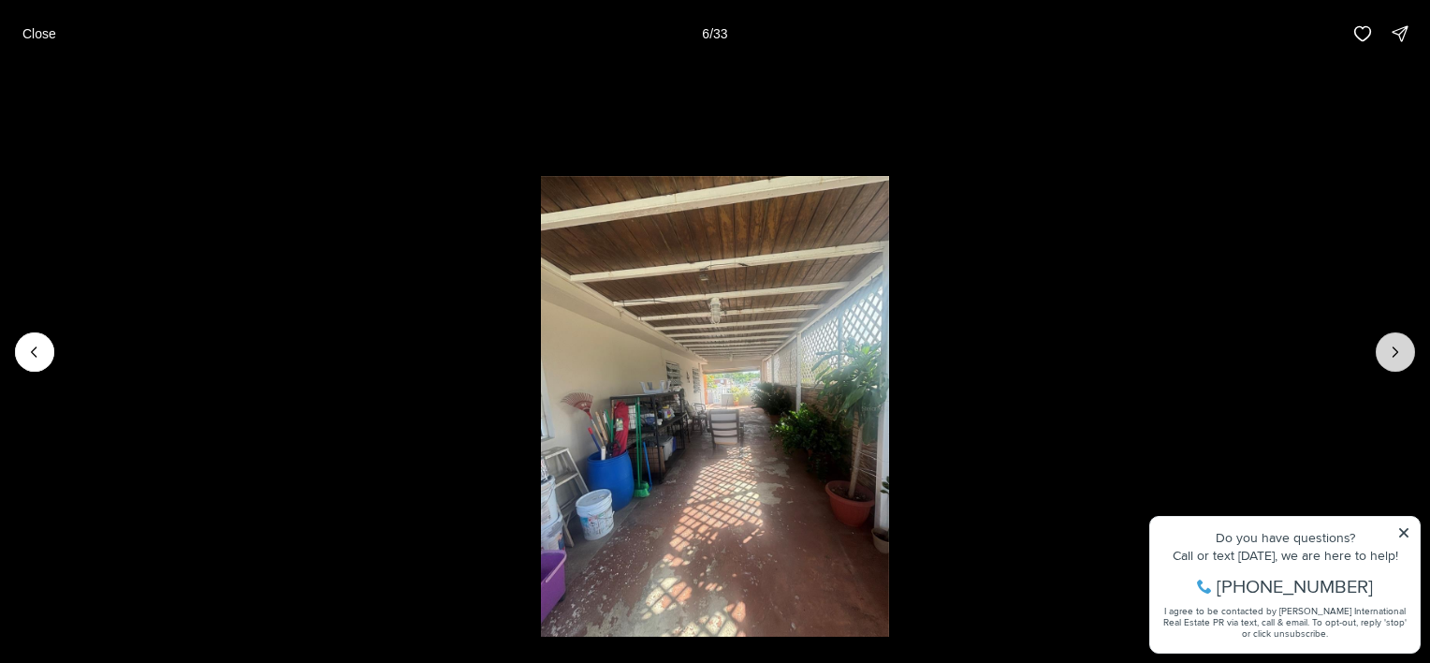
click at [1404, 357] on icon "Next slide" at bounding box center [1395, 351] width 19 height 19
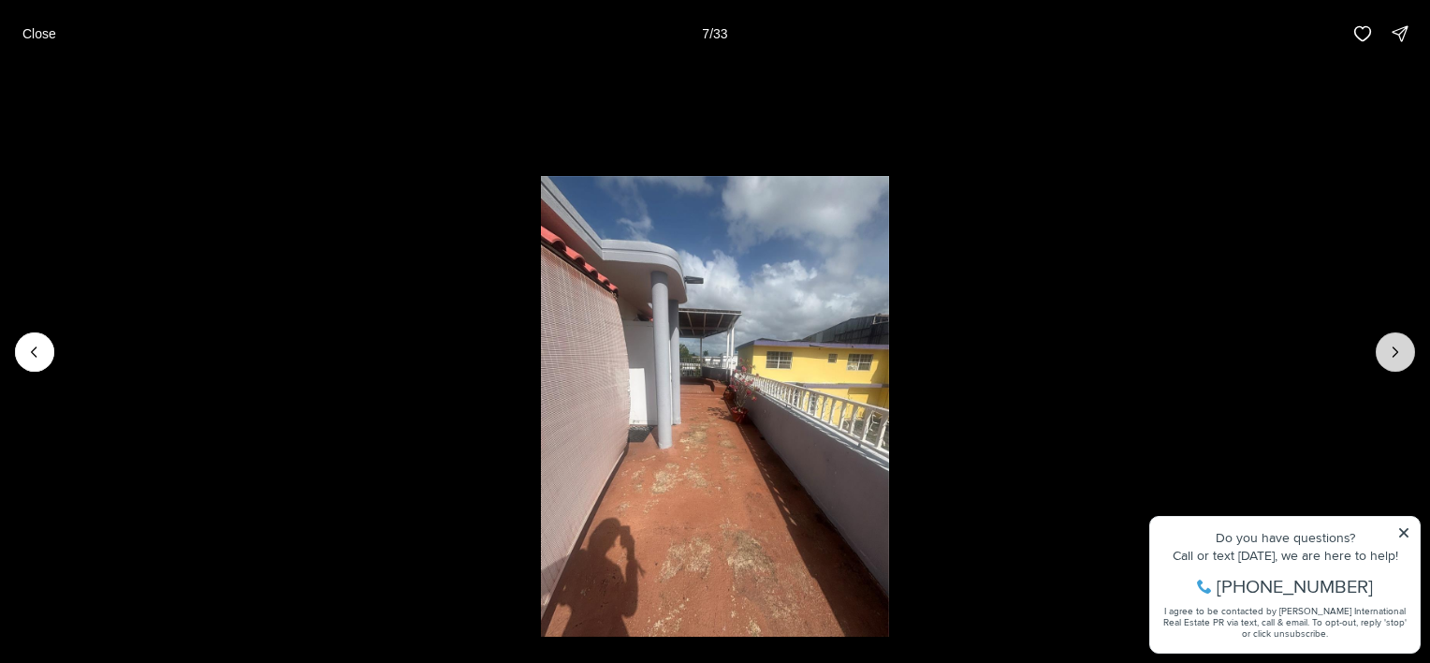
click at [1404, 357] on icon "Next slide" at bounding box center [1395, 351] width 19 height 19
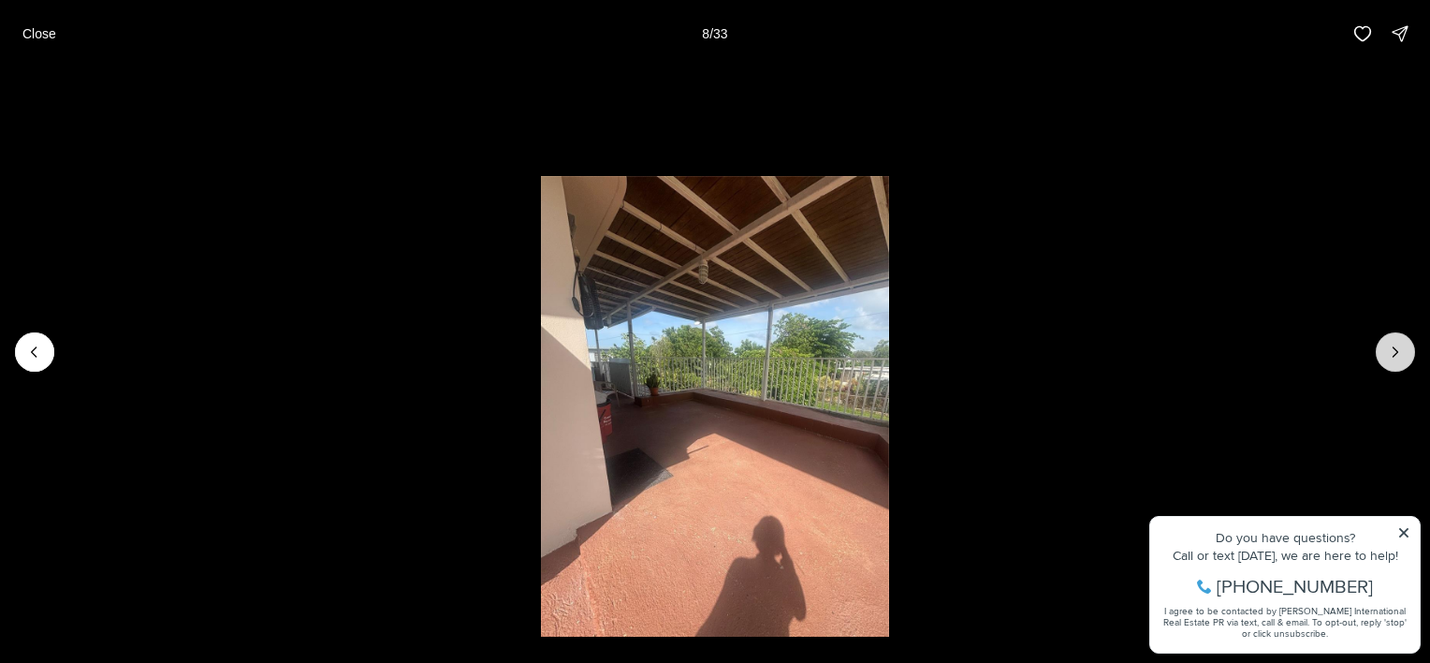
click at [1404, 357] on icon "Next slide" at bounding box center [1395, 351] width 19 height 19
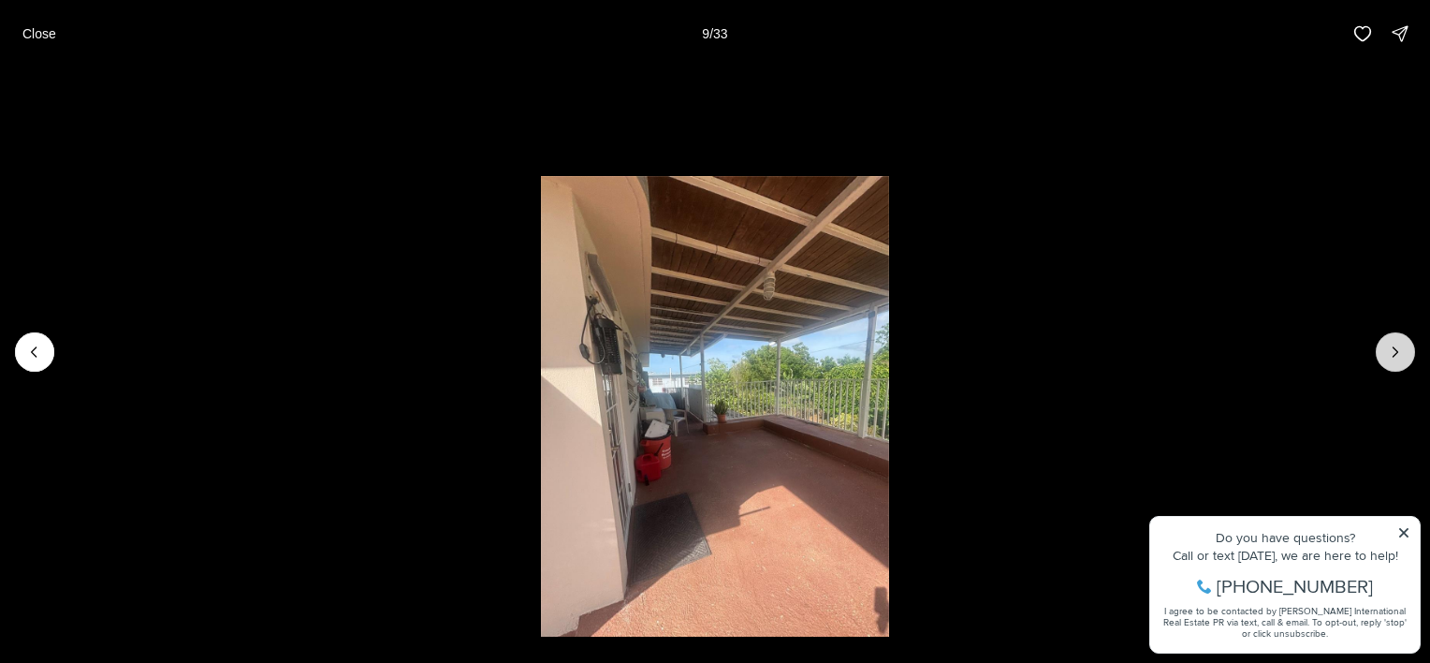
click at [1404, 357] on icon "Next slide" at bounding box center [1395, 351] width 19 height 19
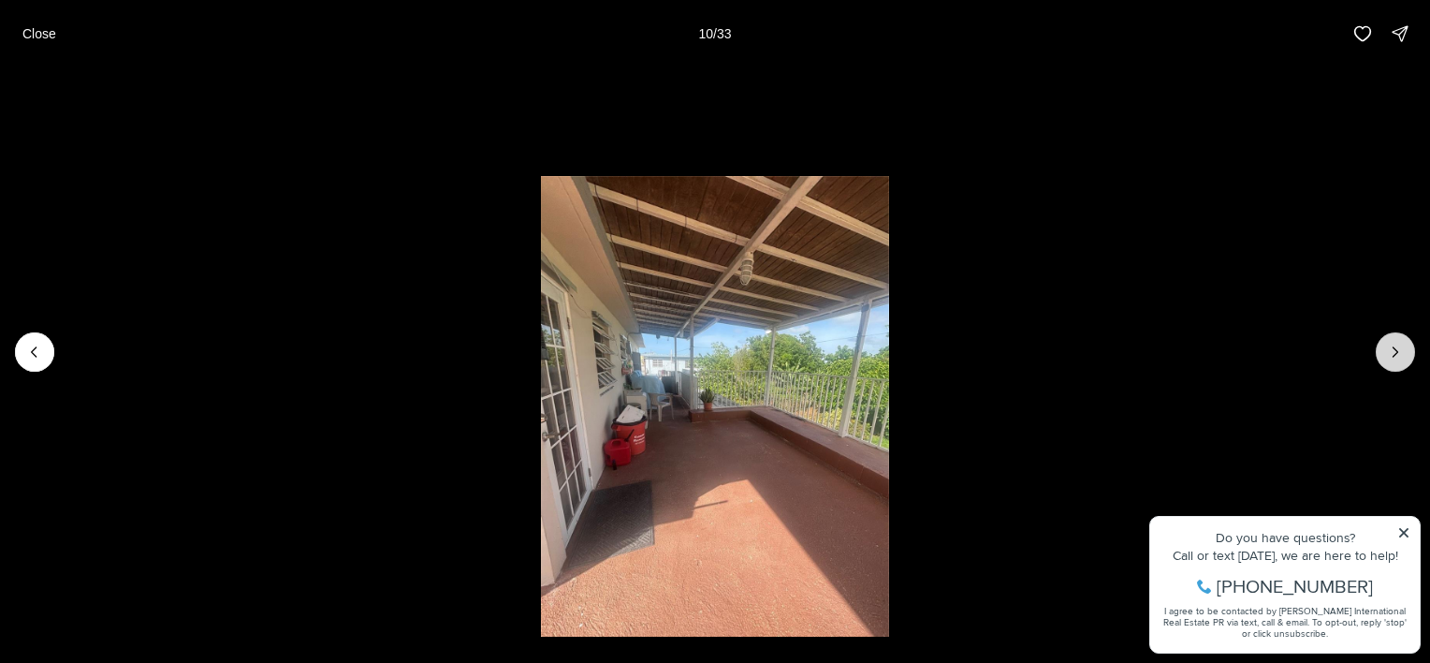
click at [1404, 357] on icon "Next slide" at bounding box center [1395, 351] width 19 height 19
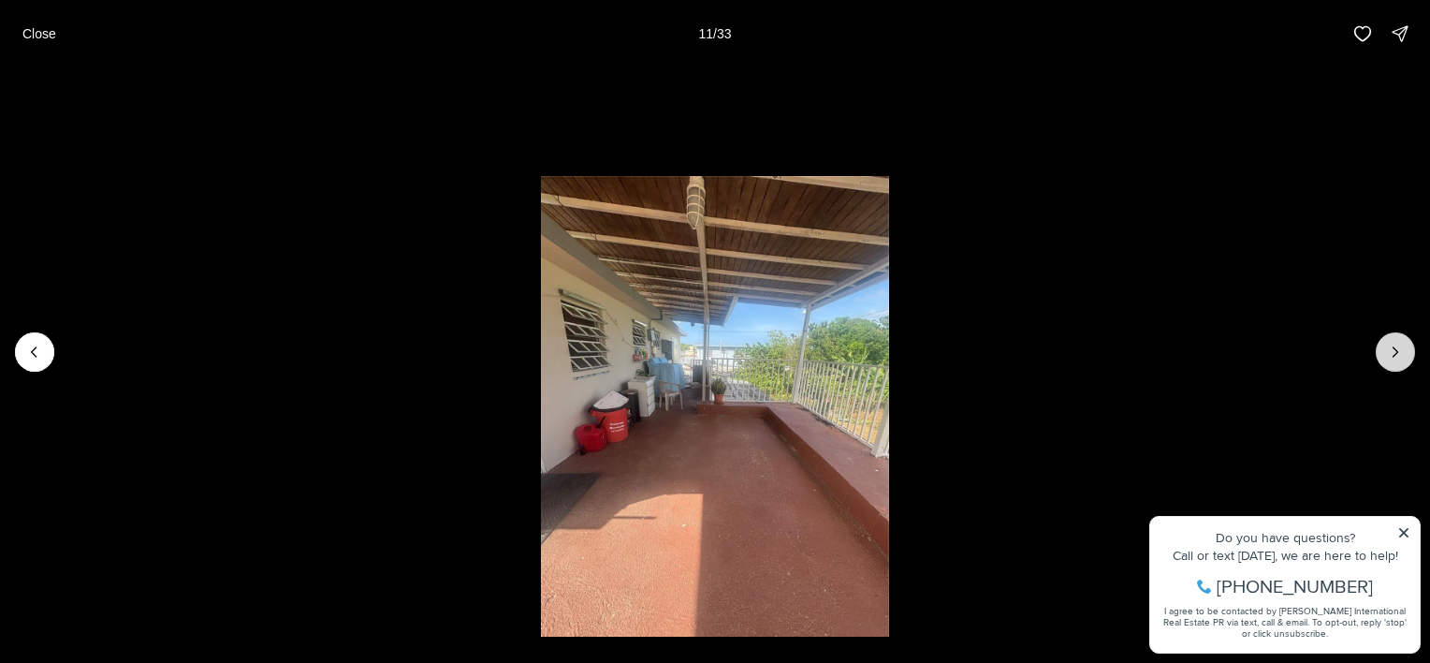
click at [1404, 357] on icon "Next slide" at bounding box center [1395, 351] width 19 height 19
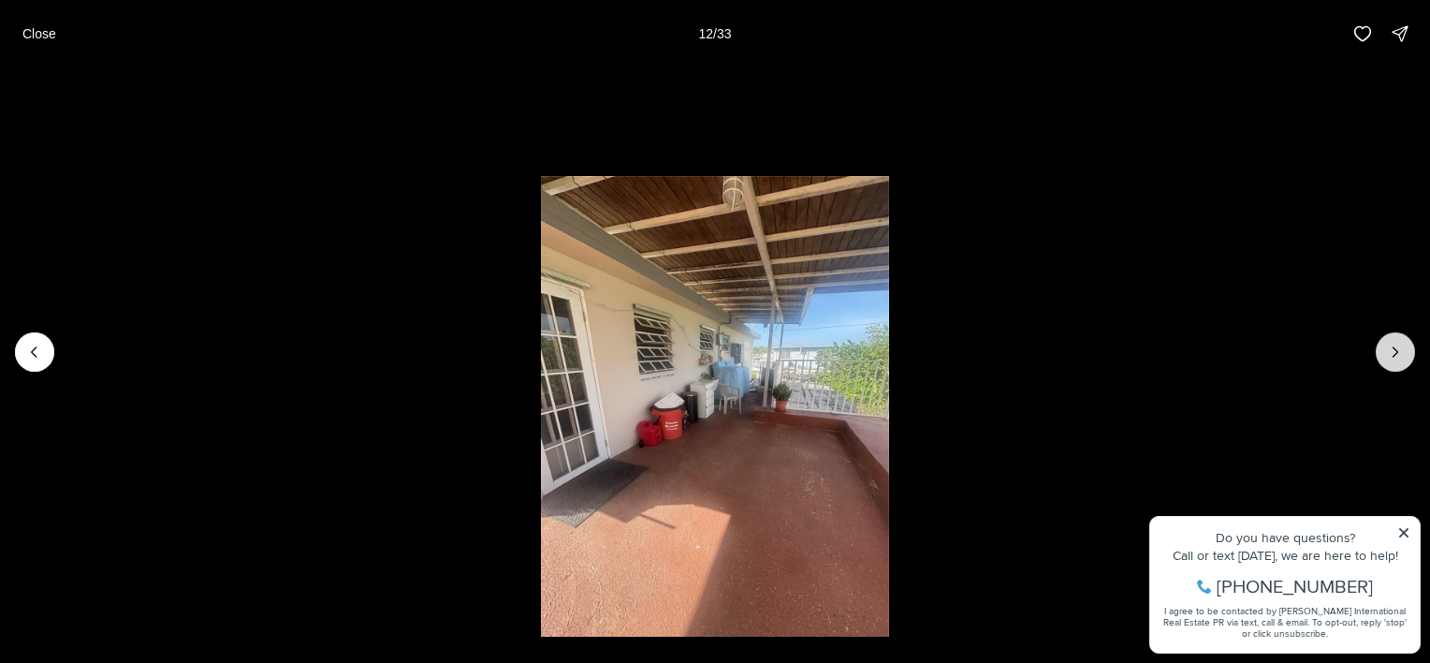
click at [1404, 357] on icon "Next slide" at bounding box center [1395, 351] width 19 height 19
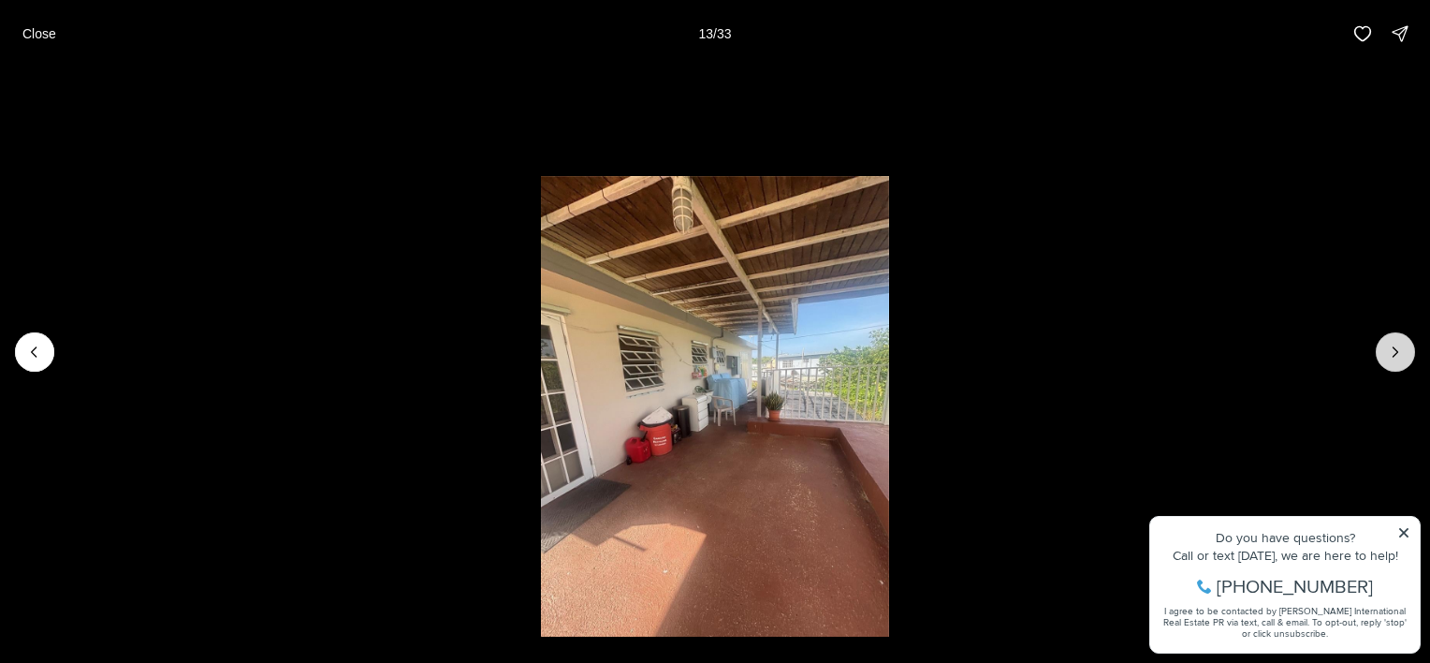
click at [1404, 357] on icon "Next slide" at bounding box center [1395, 351] width 19 height 19
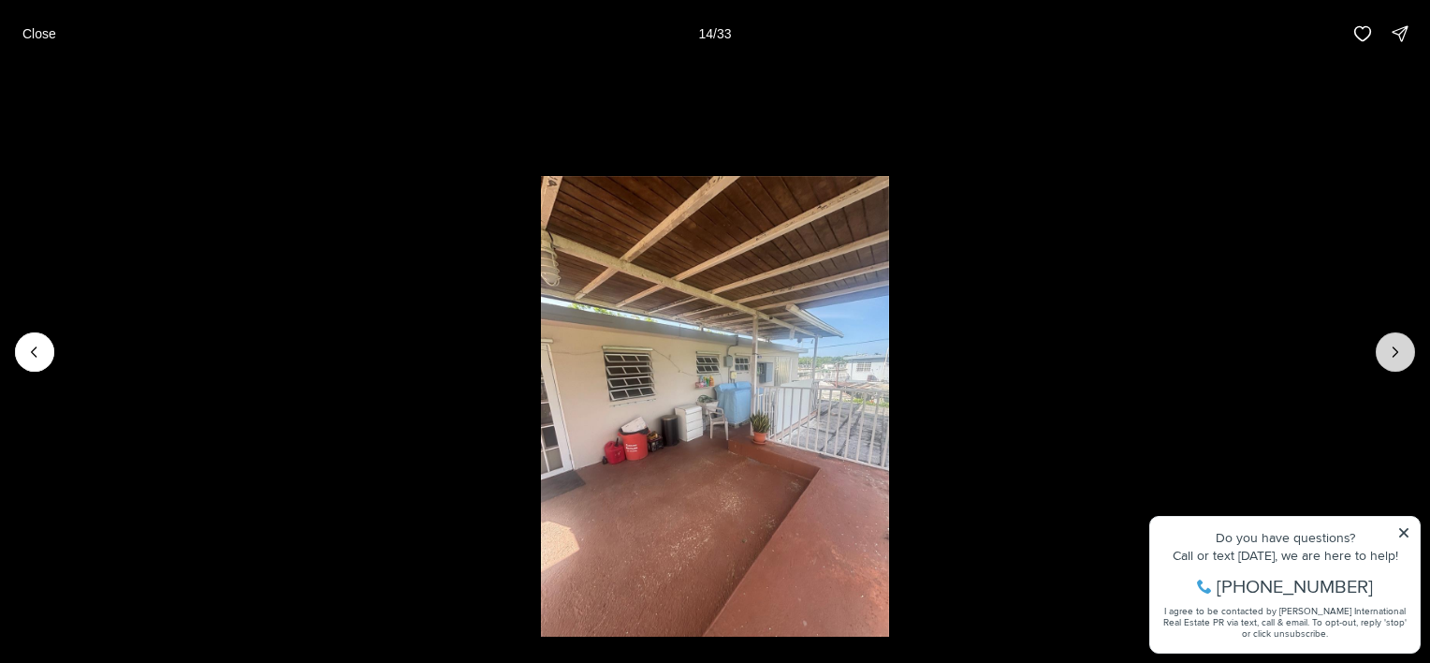
click at [1404, 357] on icon "Next slide" at bounding box center [1395, 351] width 19 height 19
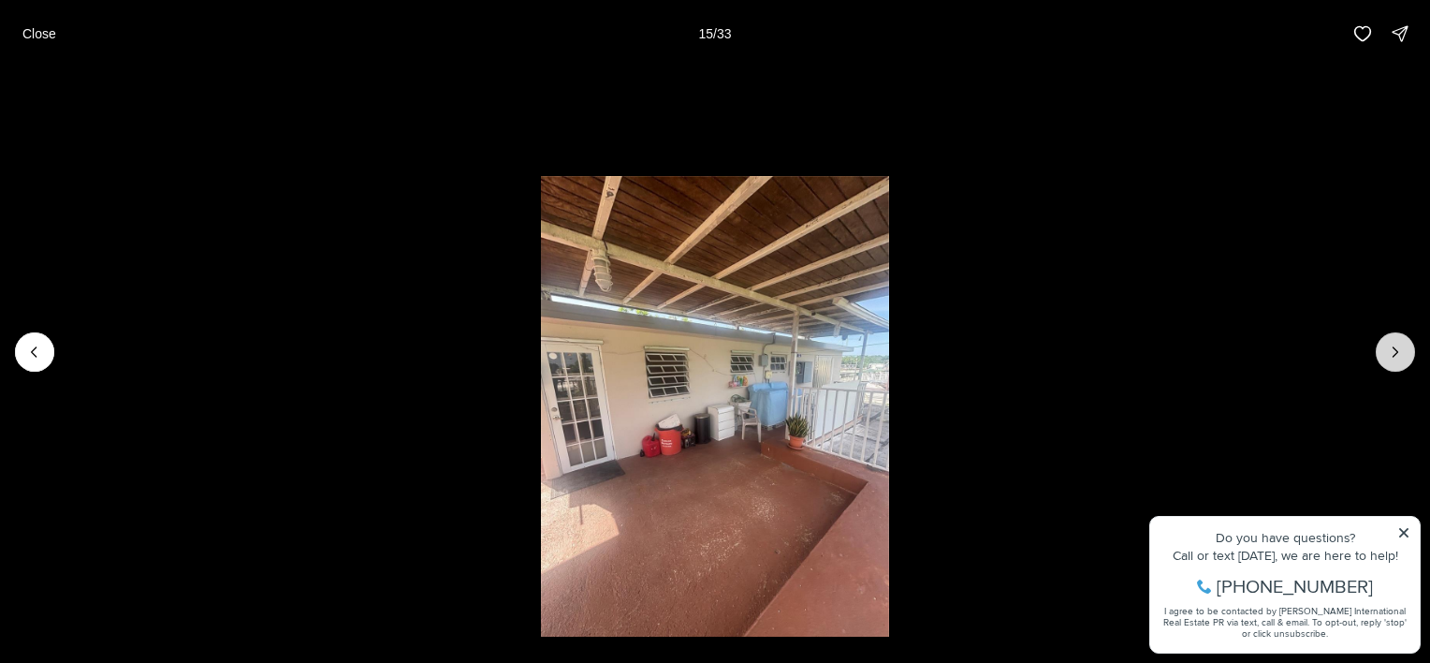
click at [1404, 357] on icon "Next slide" at bounding box center [1395, 351] width 19 height 19
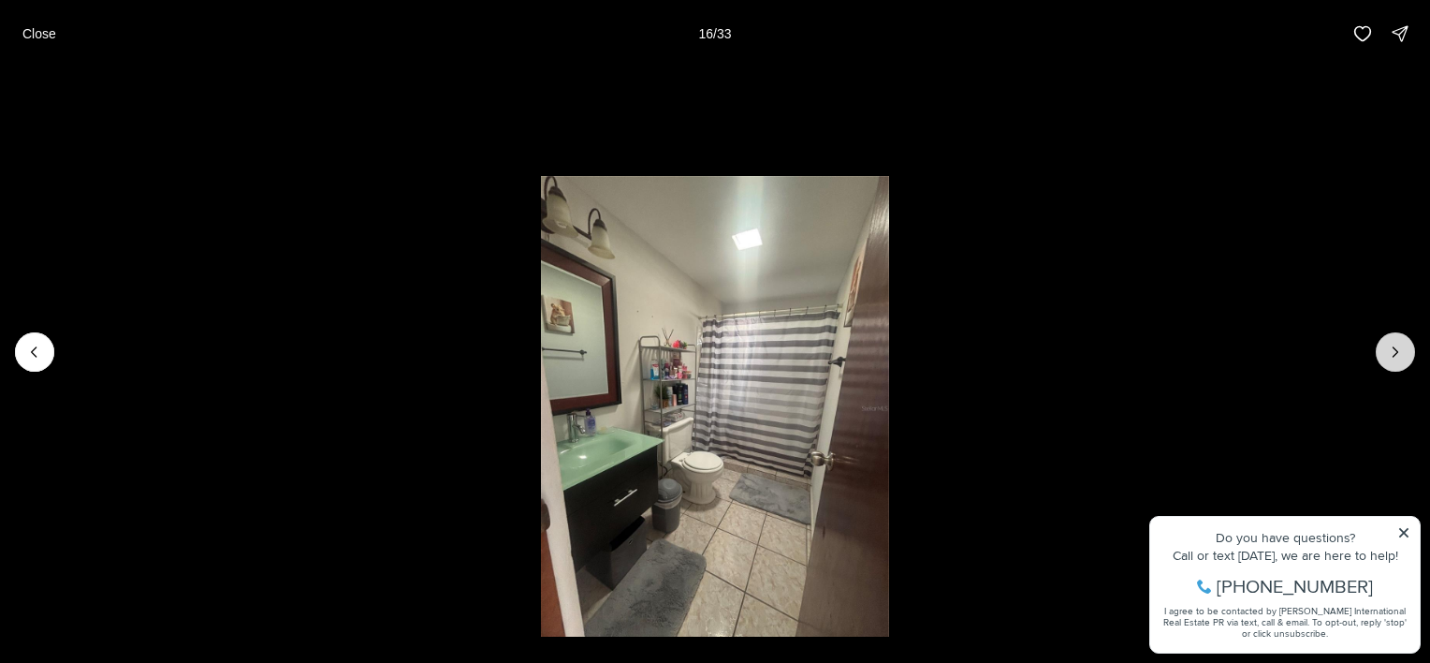
click at [1404, 357] on icon "Next slide" at bounding box center [1395, 351] width 19 height 19
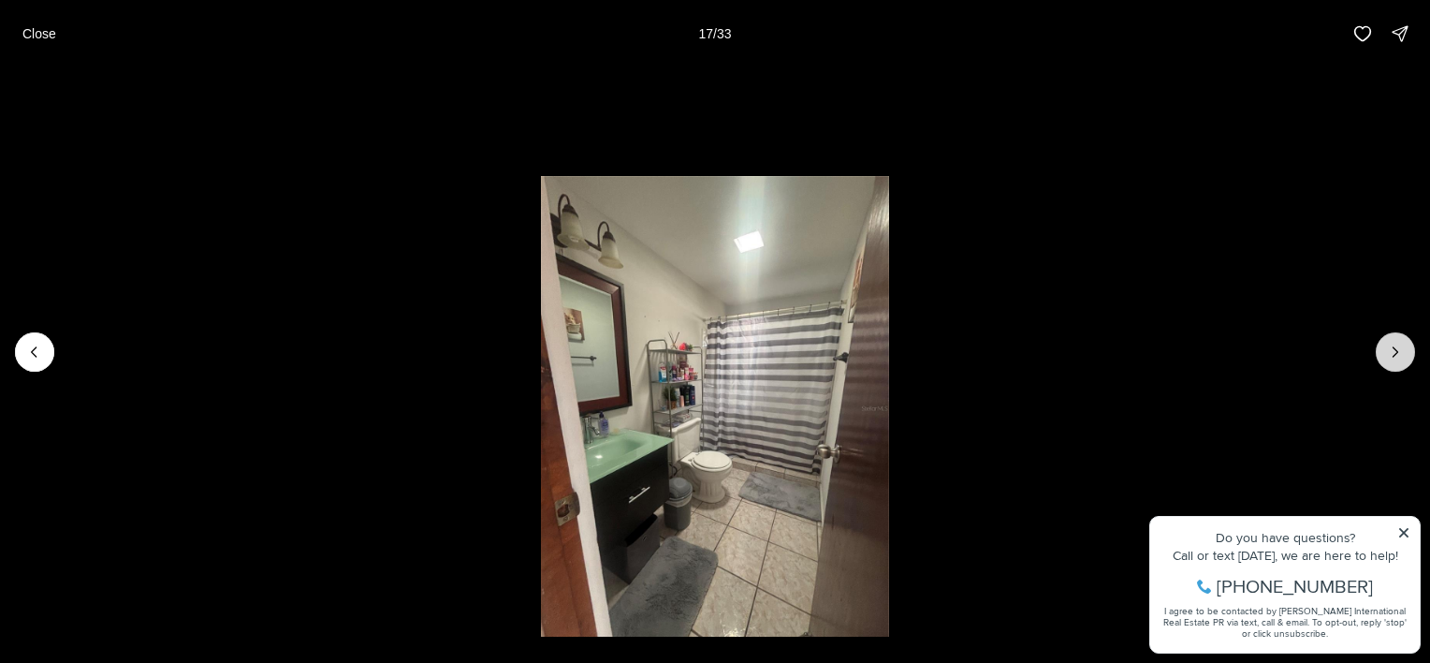
click at [1404, 357] on icon "Next slide" at bounding box center [1395, 351] width 19 height 19
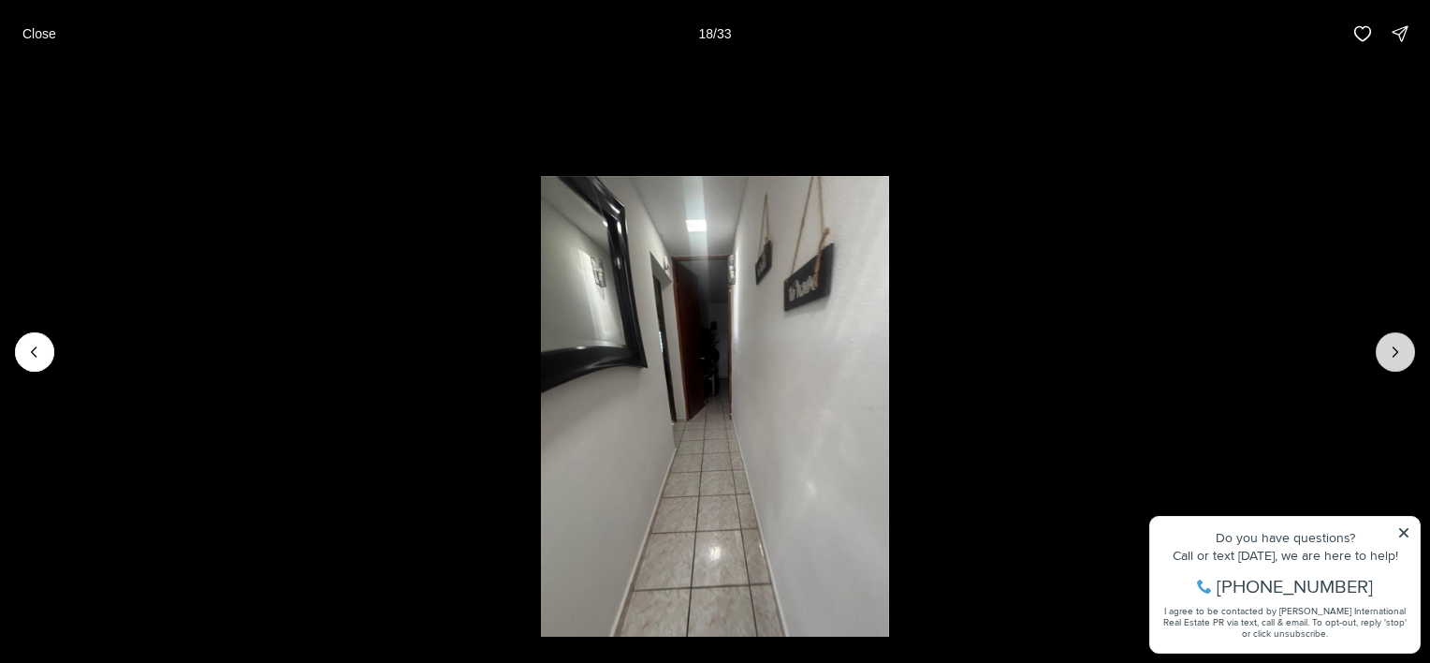
click at [1404, 357] on icon "Next slide" at bounding box center [1395, 351] width 19 height 19
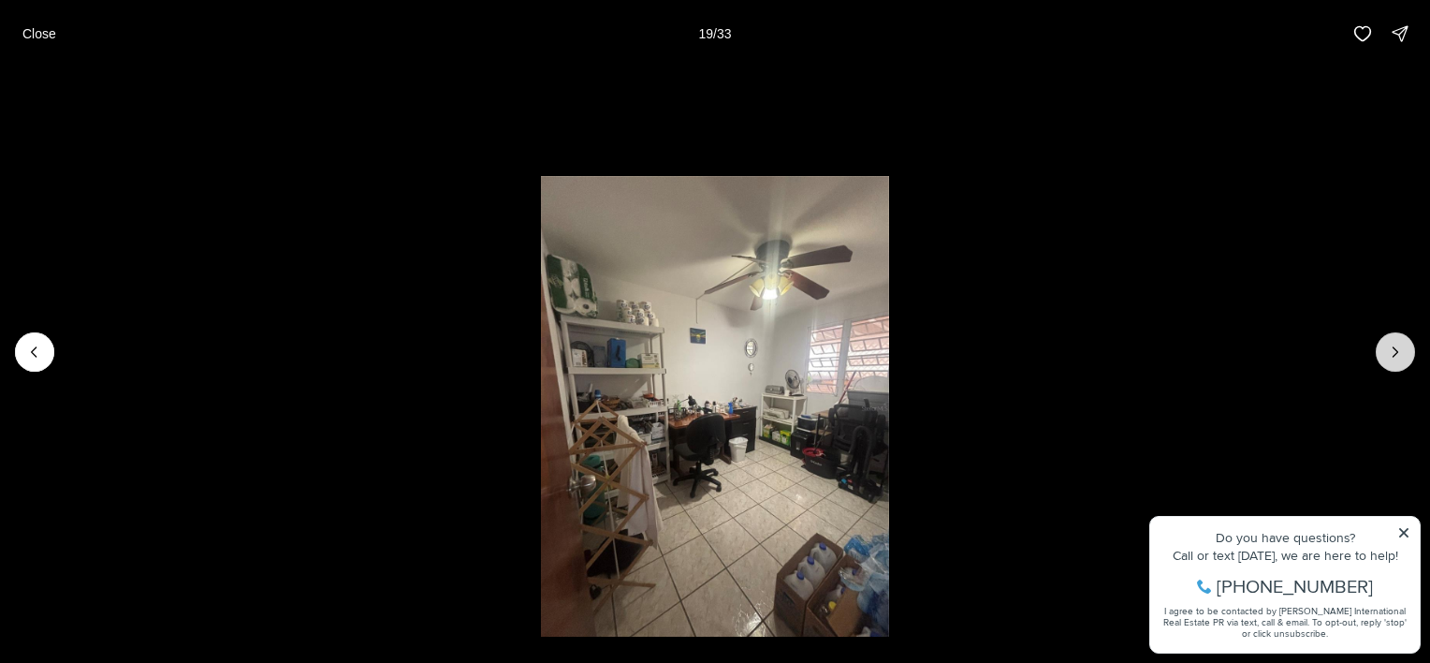
click at [1404, 357] on icon "Next slide" at bounding box center [1395, 351] width 19 height 19
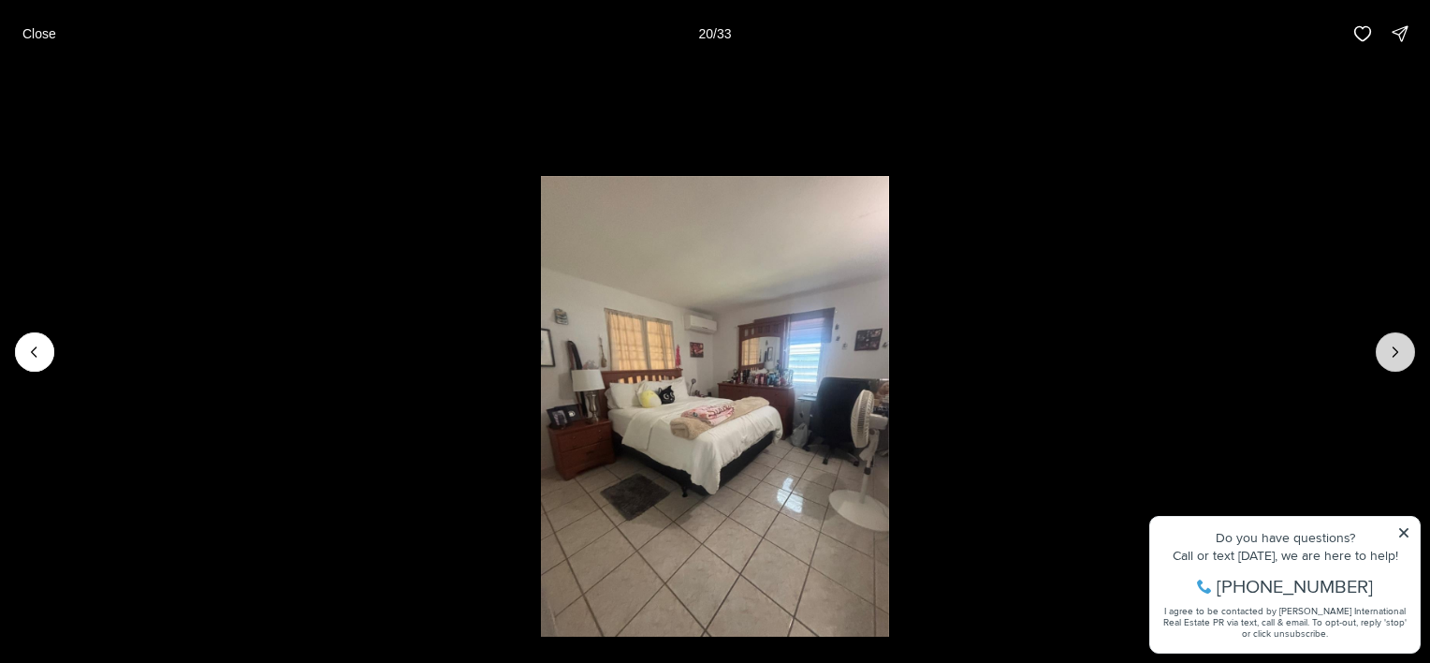
click at [1404, 357] on icon "Next slide" at bounding box center [1395, 351] width 19 height 19
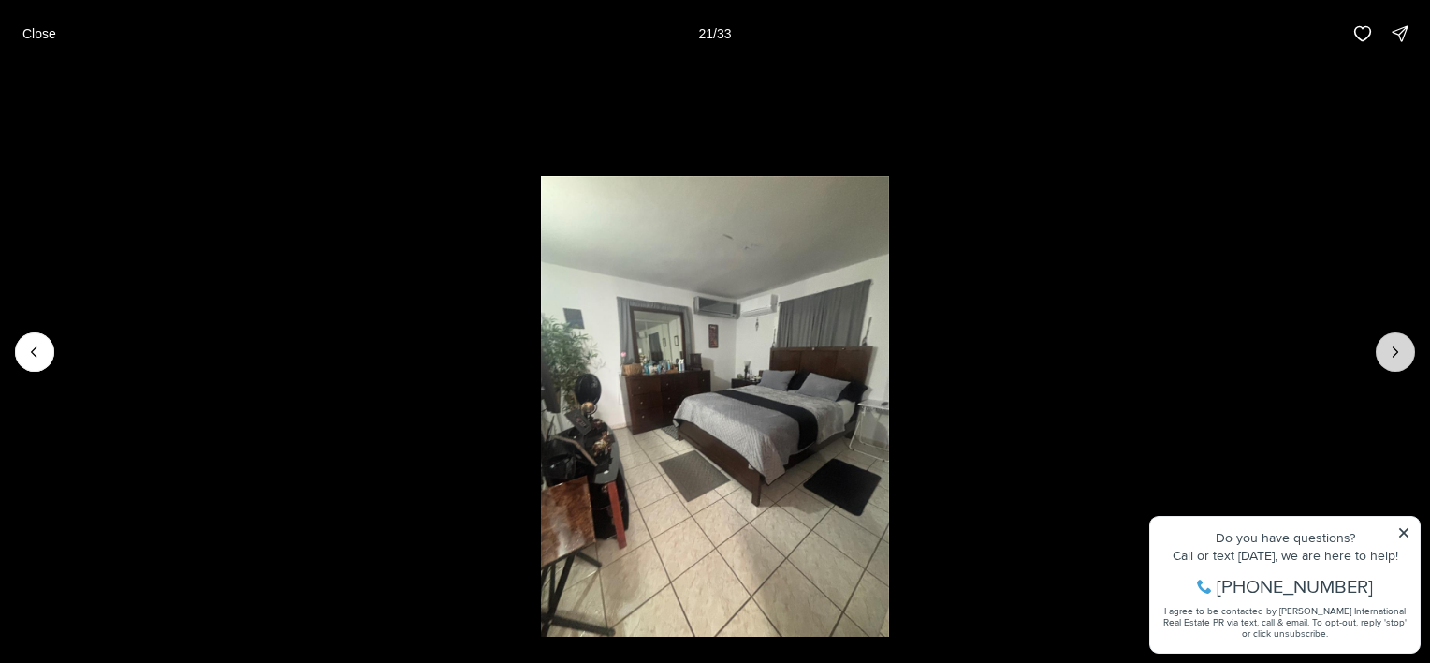
click at [1404, 357] on icon "Next slide" at bounding box center [1395, 351] width 19 height 19
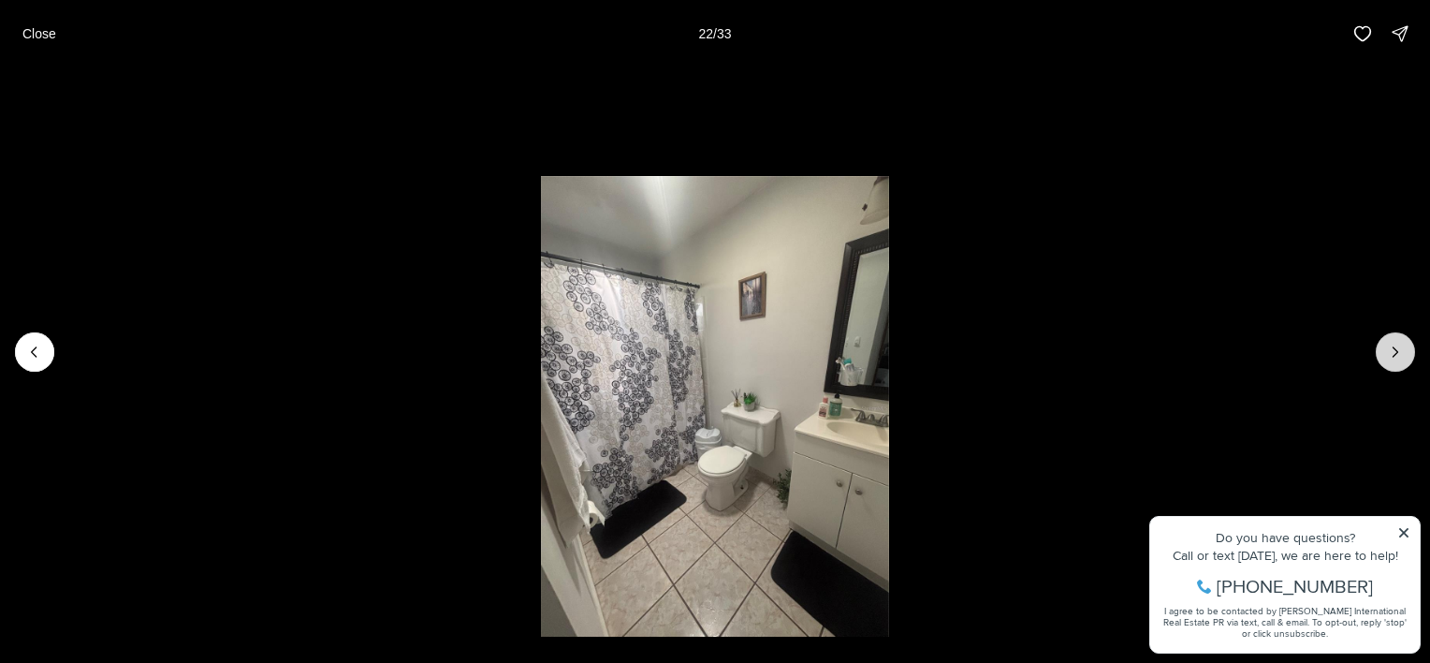
click at [1404, 357] on icon "Next slide" at bounding box center [1395, 351] width 19 height 19
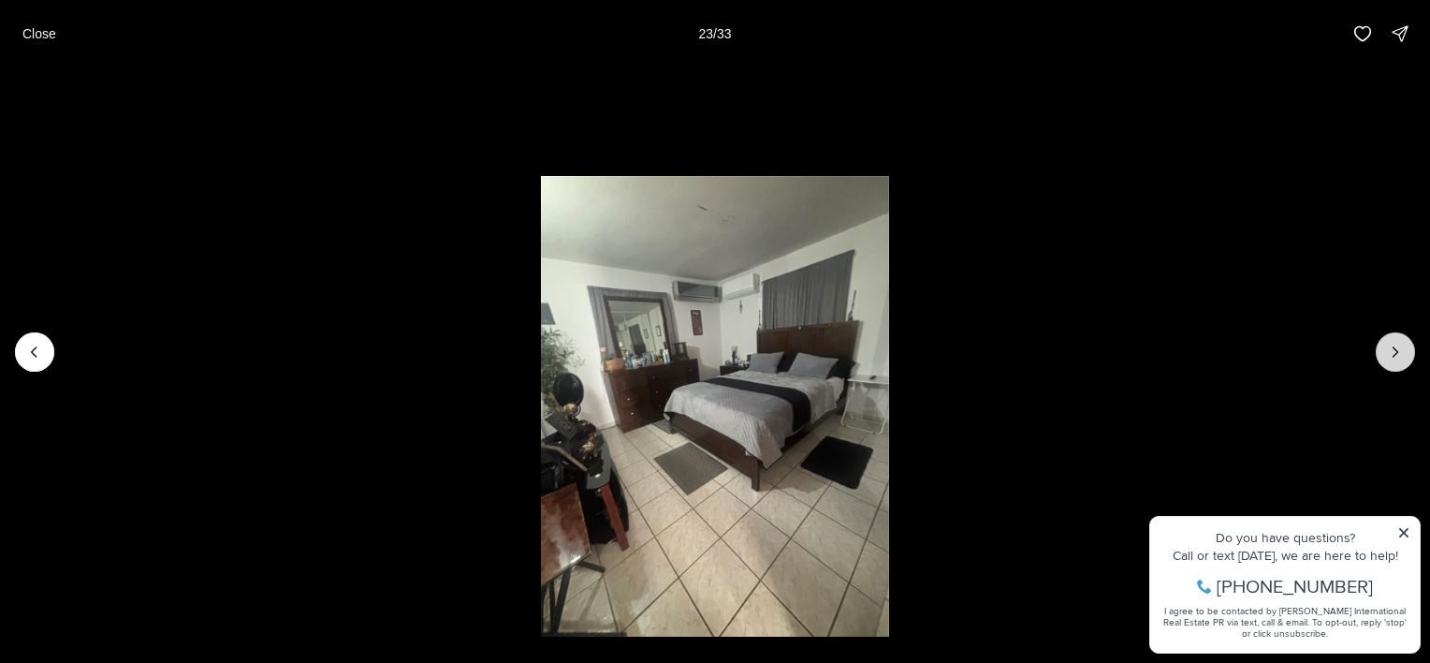
click at [1404, 357] on icon "Next slide" at bounding box center [1395, 351] width 19 height 19
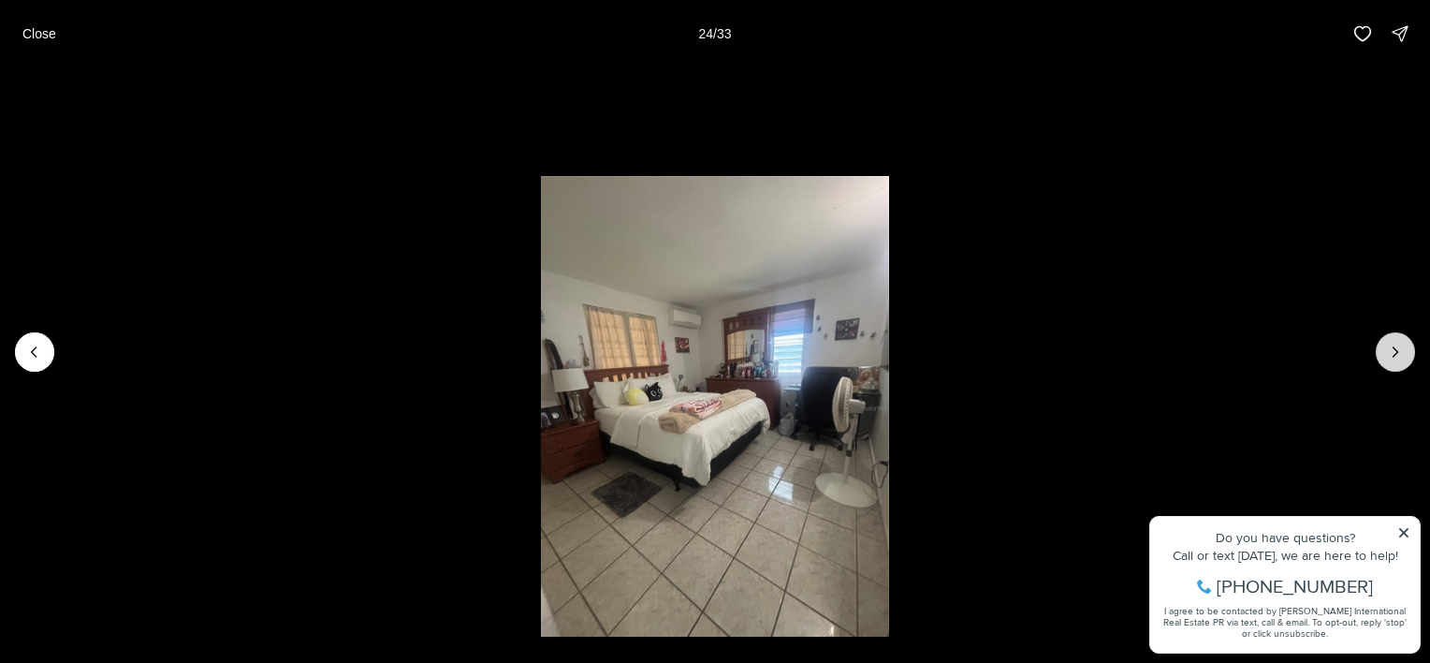
click at [1404, 357] on icon "Next slide" at bounding box center [1395, 351] width 19 height 19
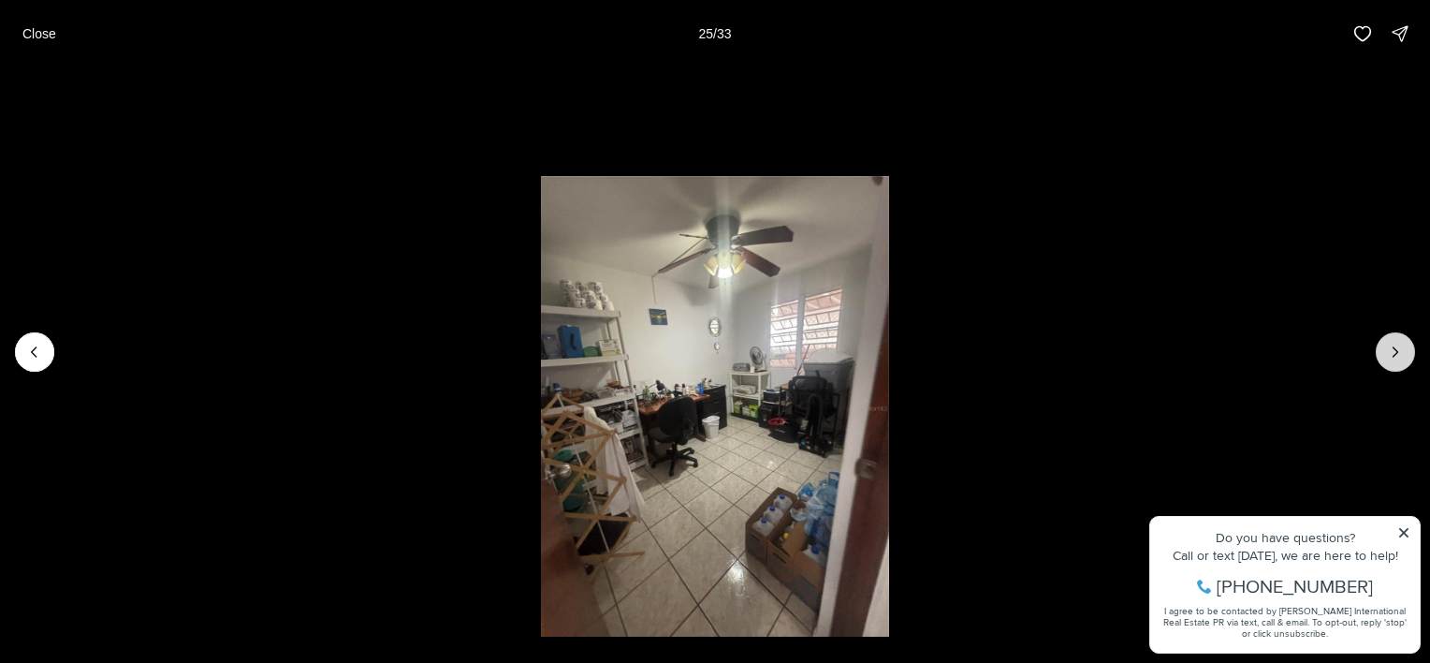
click at [1404, 357] on icon "Next slide" at bounding box center [1395, 351] width 19 height 19
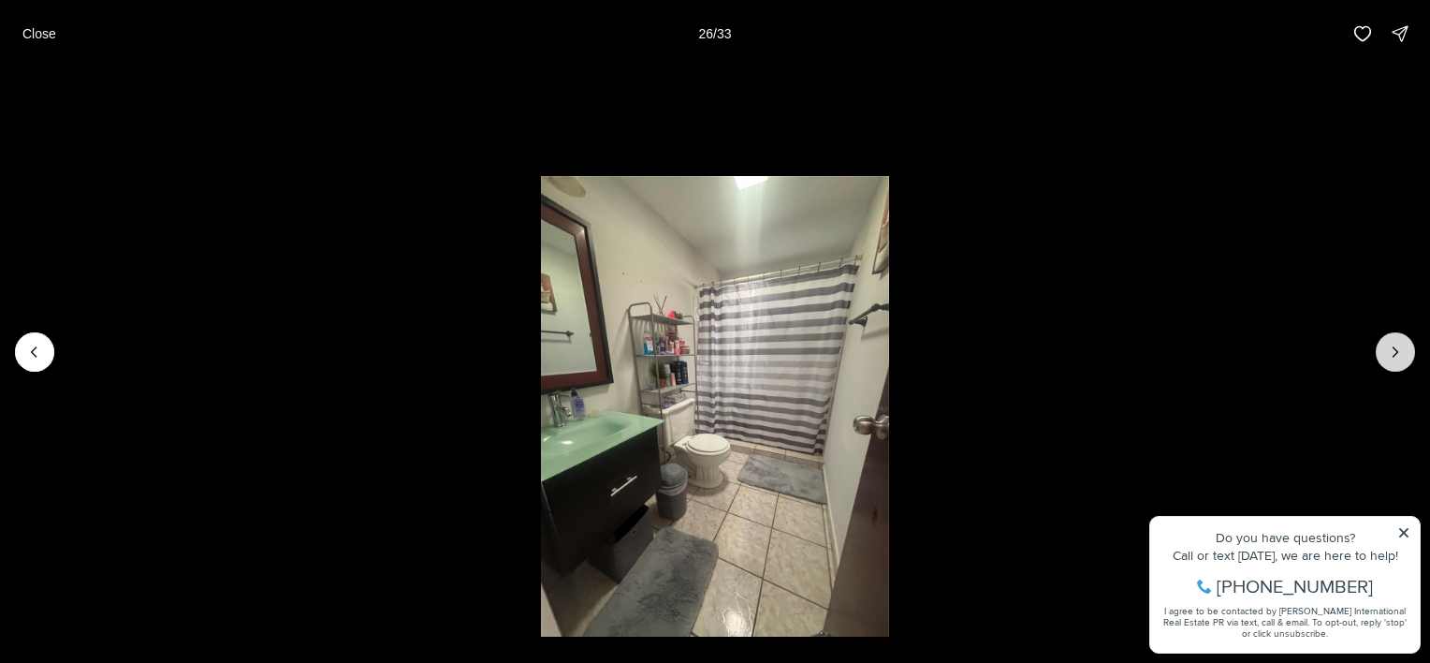
click at [1404, 357] on icon "Next slide" at bounding box center [1395, 351] width 19 height 19
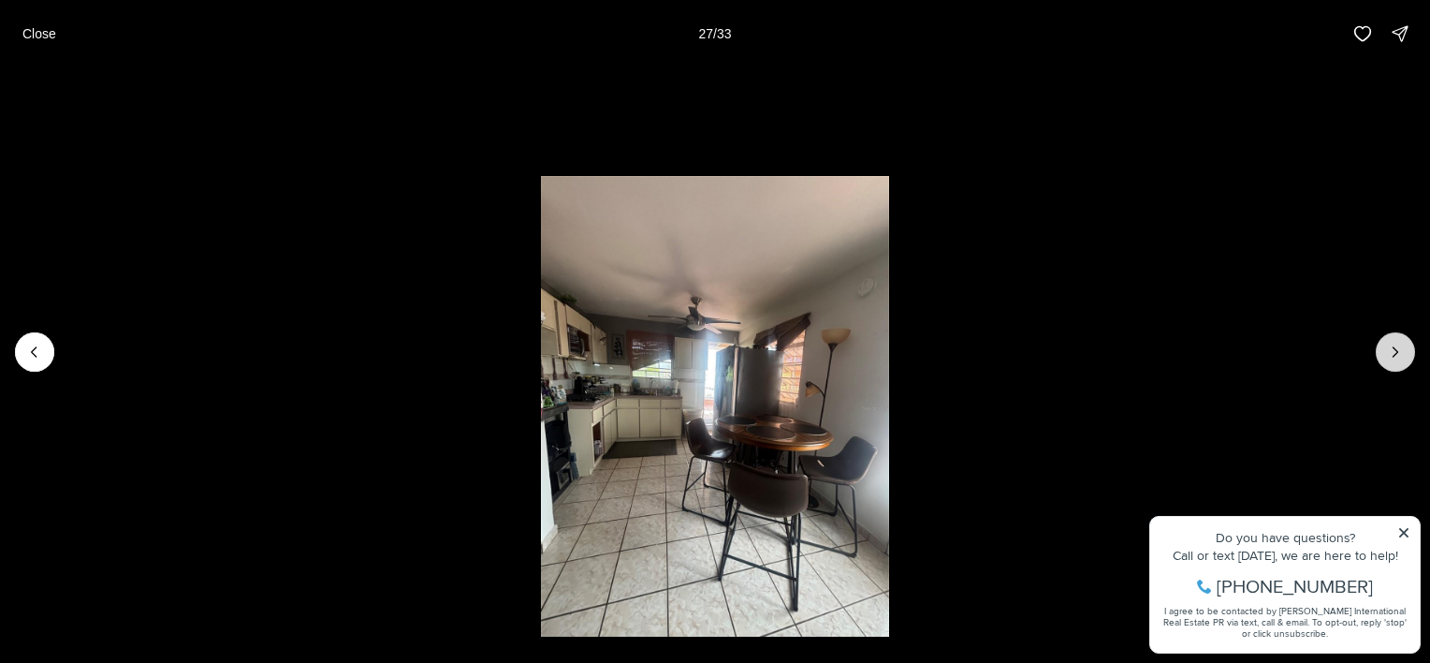
click at [1404, 357] on icon "Next slide" at bounding box center [1395, 351] width 19 height 19
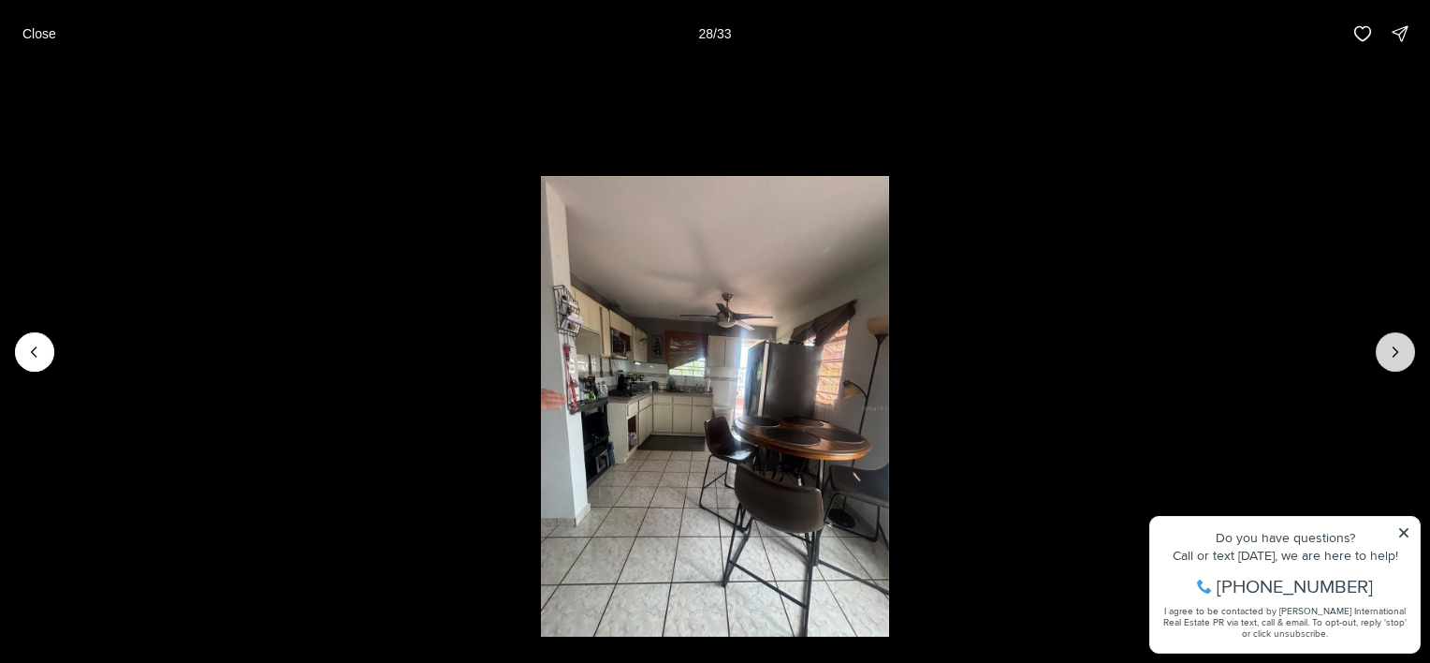
click at [1404, 357] on icon "Next slide" at bounding box center [1395, 351] width 19 height 19
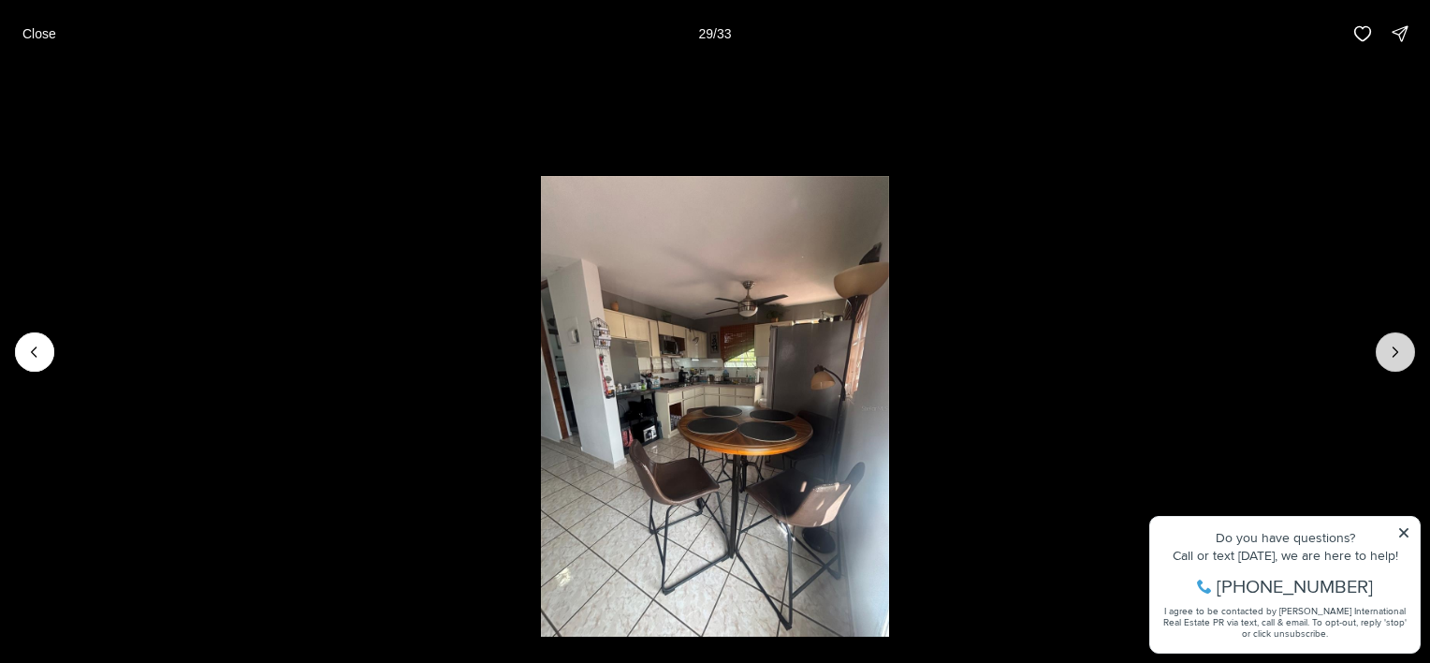
click at [1404, 357] on icon "Next slide" at bounding box center [1395, 351] width 19 height 19
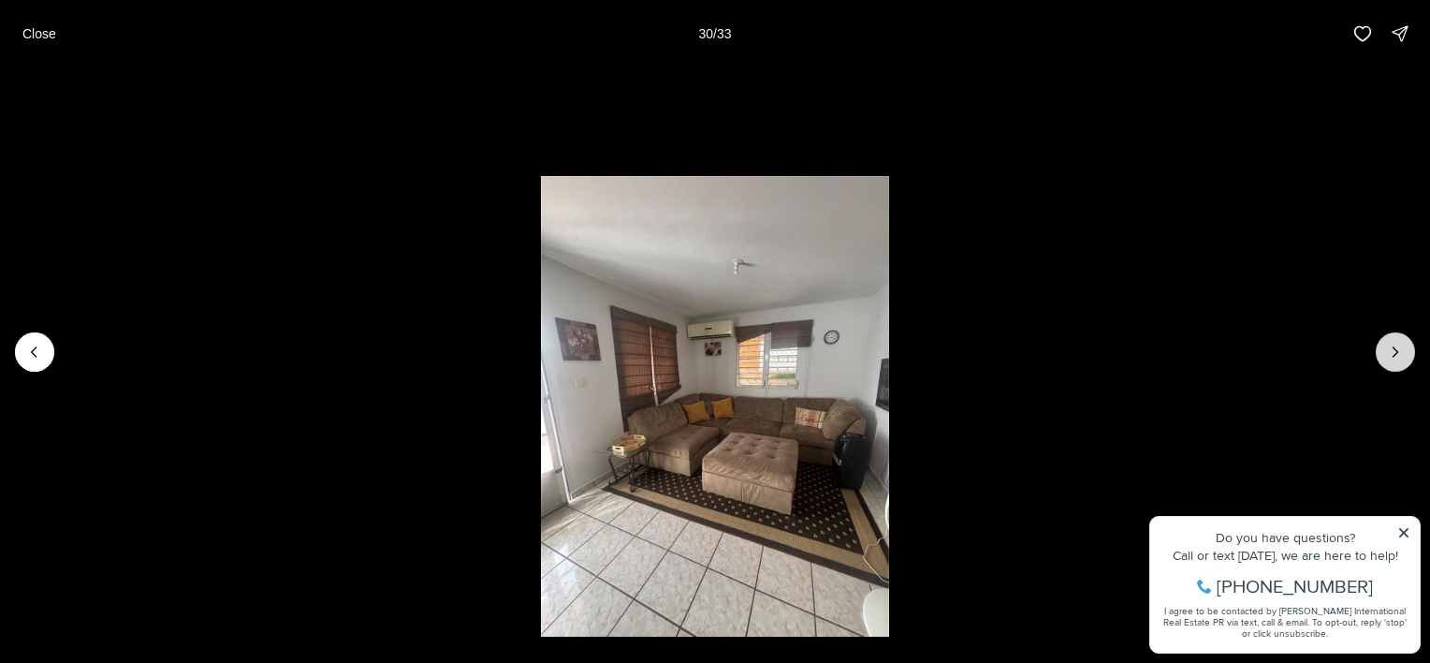
click at [1404, 357] on icon "Next slide" at bounding box center [1395, 351] width 19 height 19
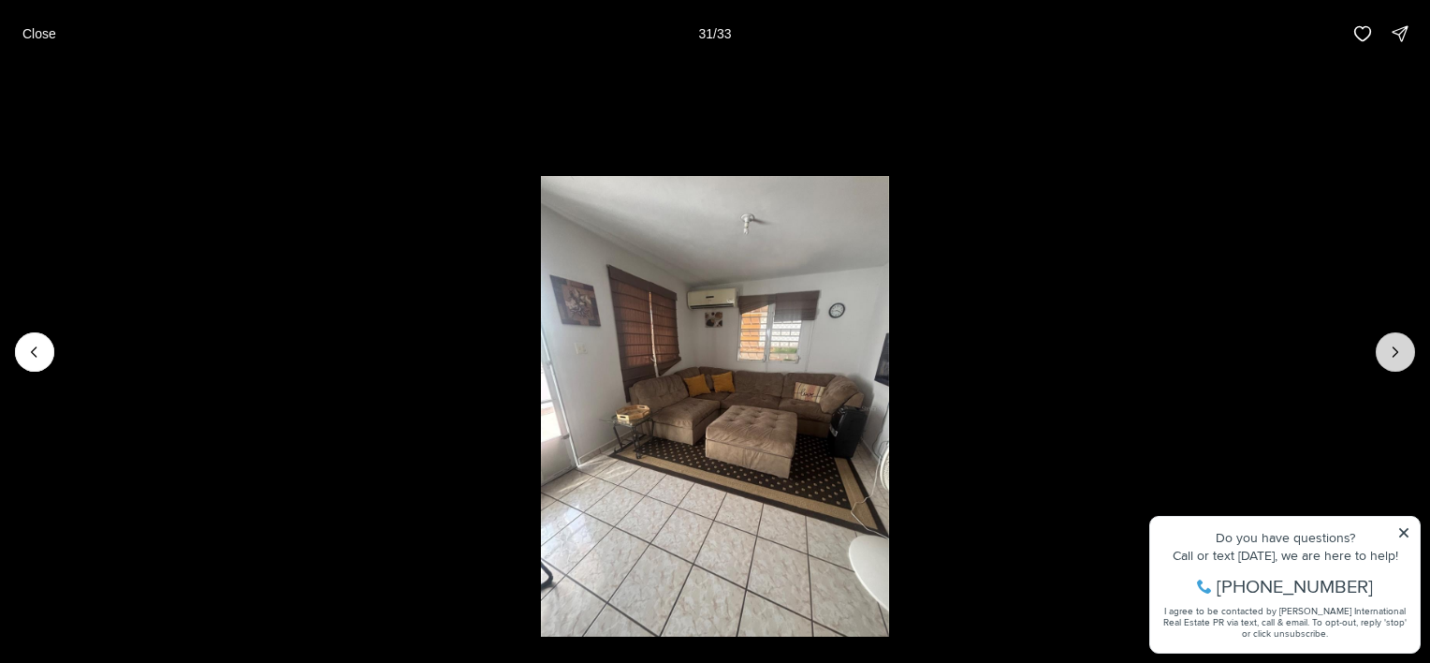
click at [1404, 357] on icon "Next slide" at bounding box center [1395, 351] width 19 height 19
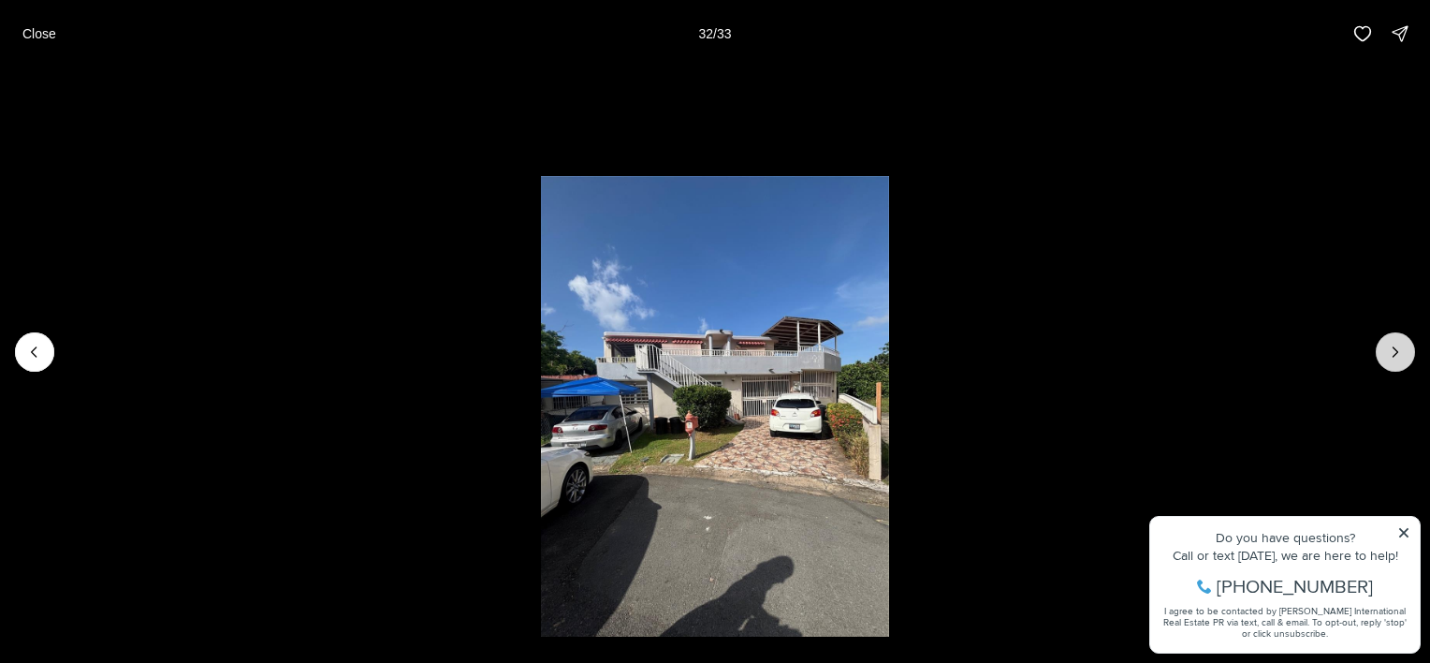
click at [1404, 357] on icon "Next slide" at bounding box center [1395, 351] width 19 height 19
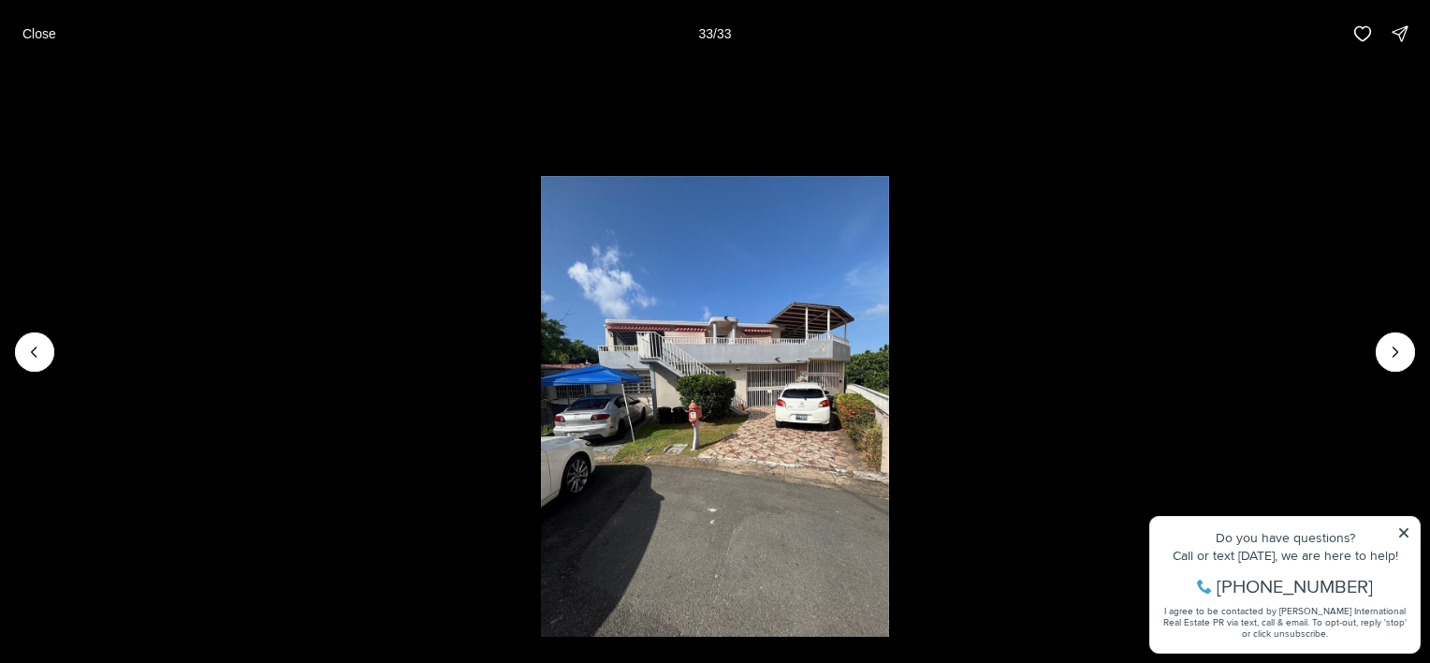
click at [52, 38] on p "Close" at bounding box center [39, 33] width 34 height 15
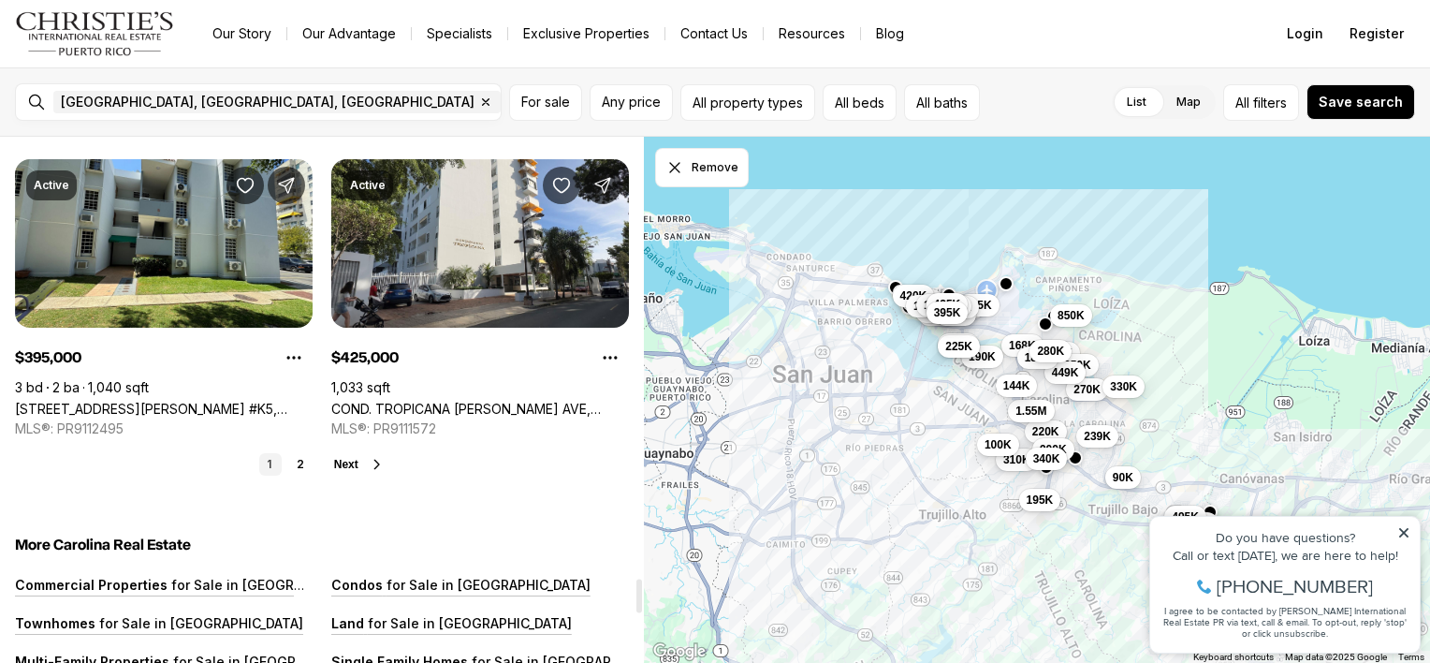
scroll to position [6925, 0]
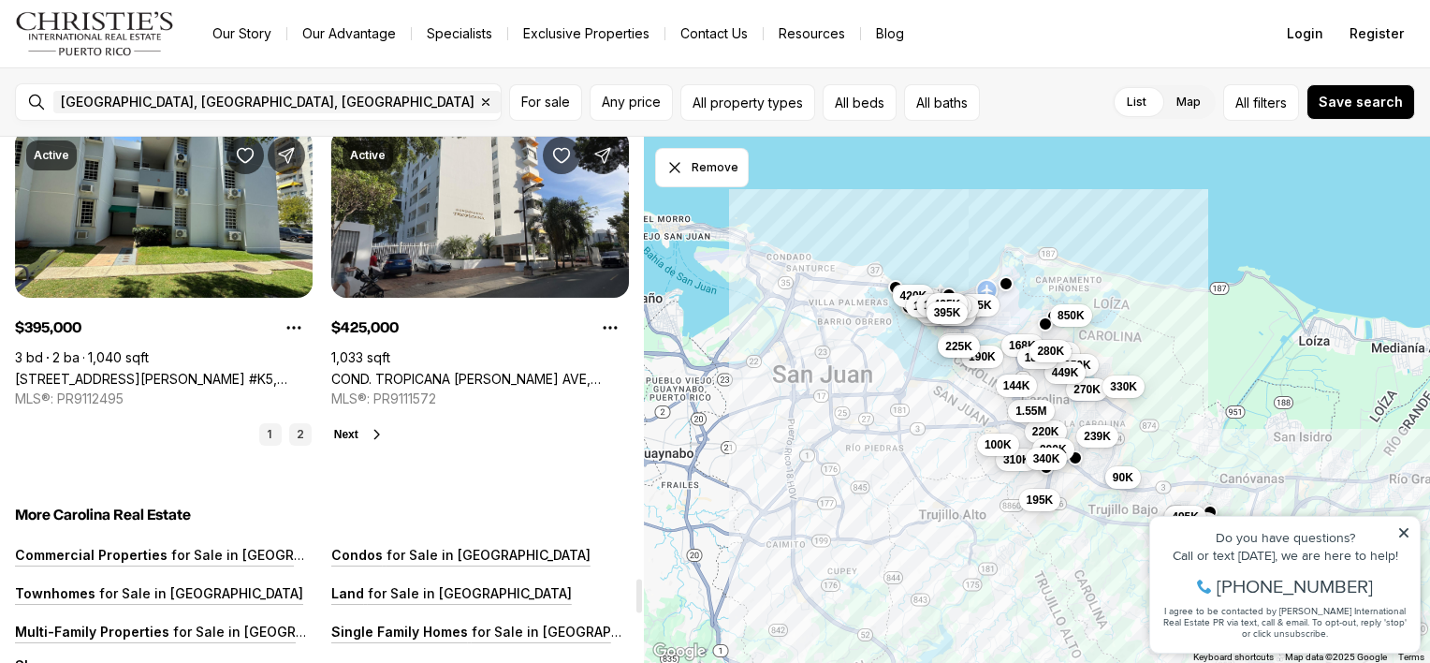
click at [299, 436] on link "2" at bounding box center [300, 434] width 22 height 22
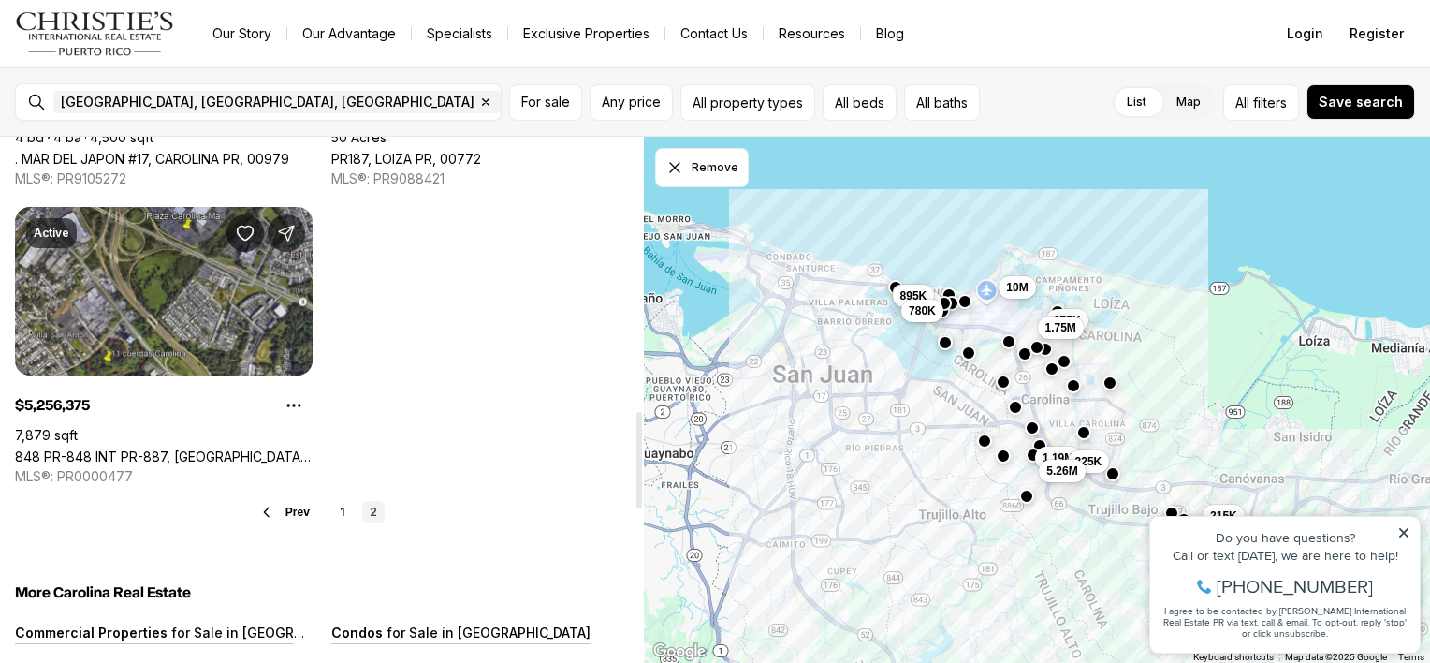
scroll to position [1497, 0]
